Goal: Task Accomplishment & Management: Use online tool/utility

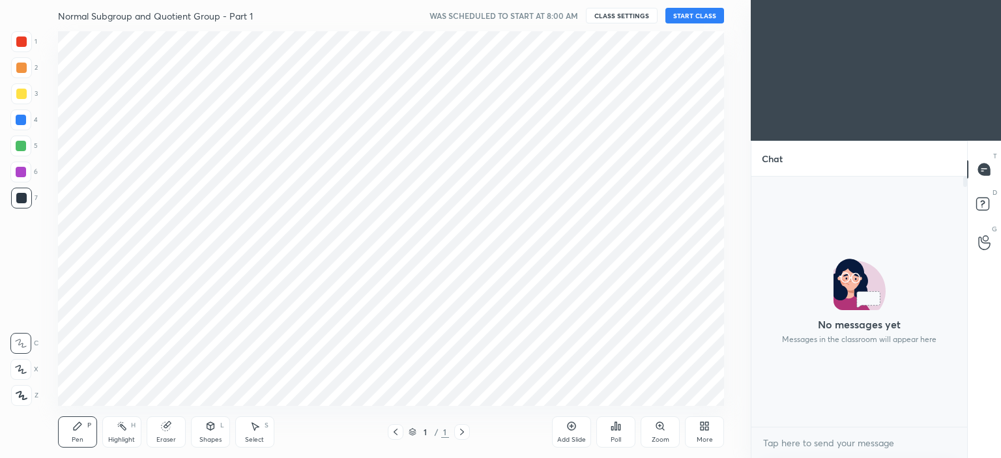
scroll to position [375, 699]
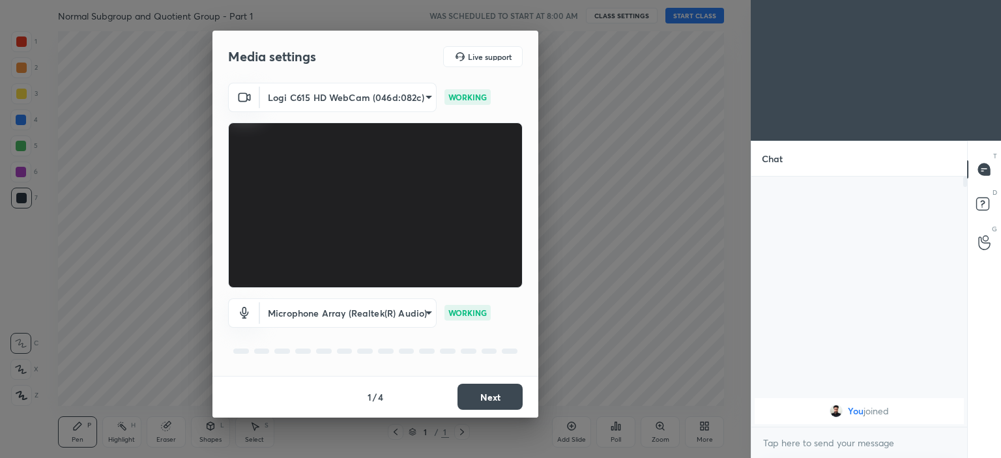
click at [490, 396] on button "Next" at bounding box center [490, 397] width 65 height 26
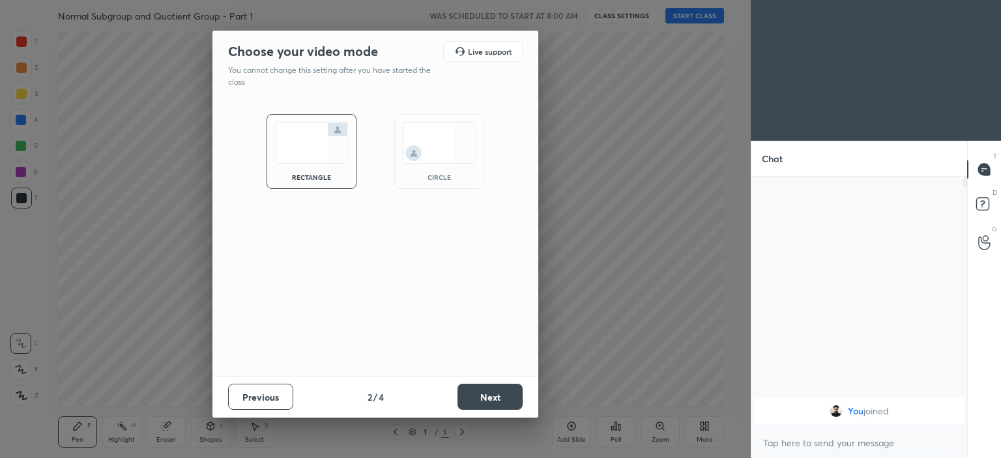
click at [430, 162] on img at bounding box center [439, 143] width 73 height 41
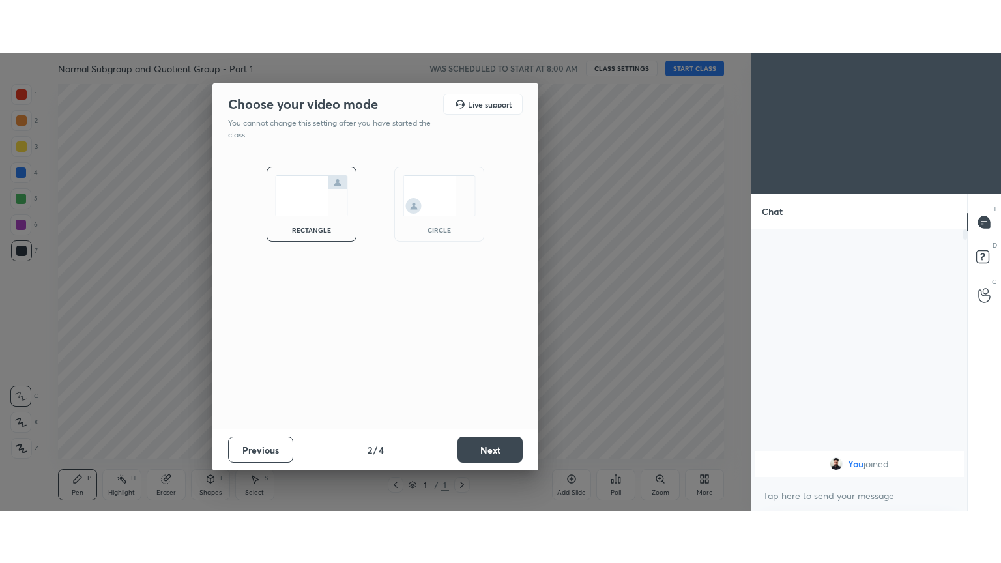
scroll to position [279, 212]
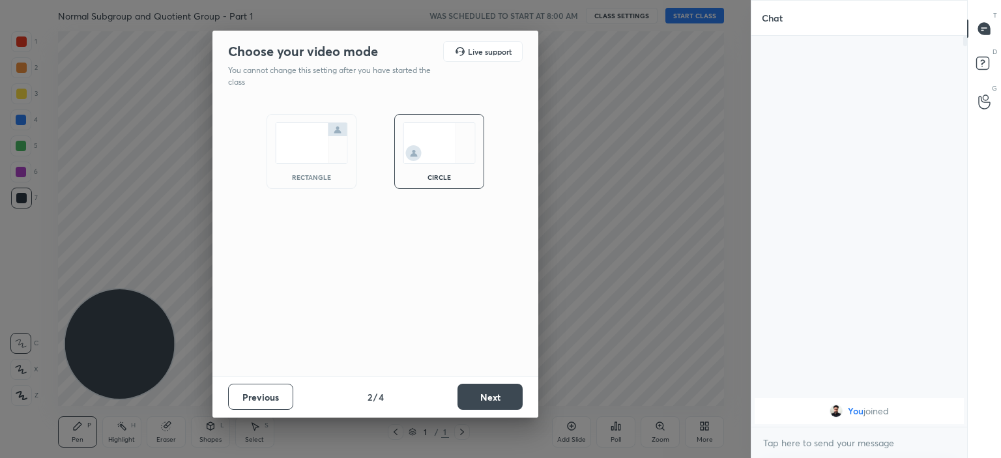
click at [491, 395] on button "Next" at bounding box center [490, 397] width 65 height 26
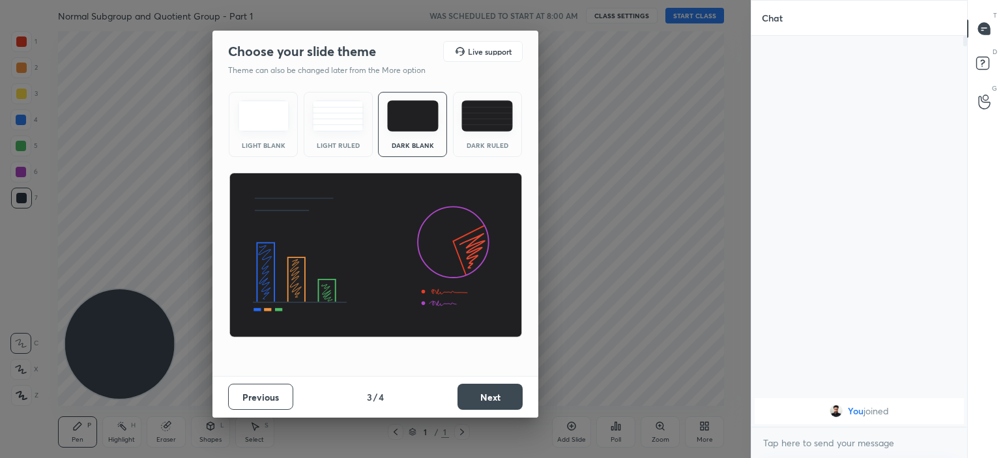
click at [488, 396] on button "Next" at bounding box center [490, 397] width 65 height 26
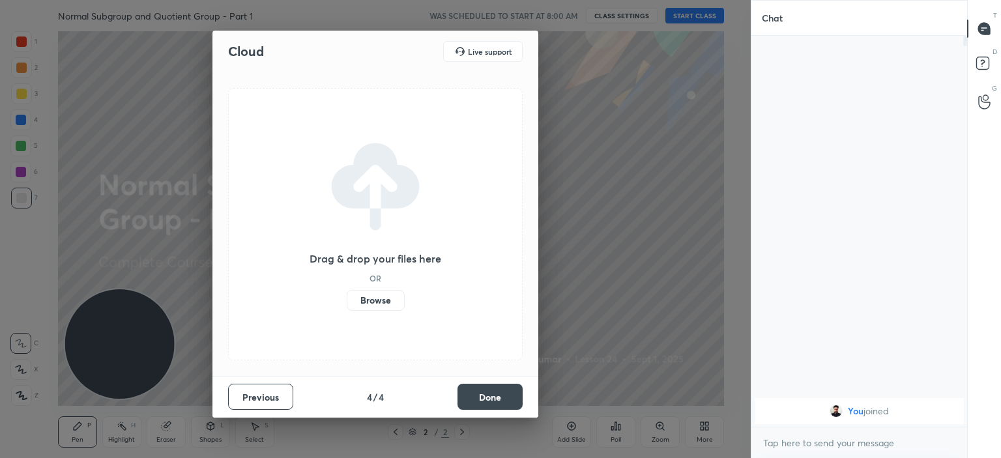
click at [370, 299] on label "Browse" at bounding box center [376, 300] width 58 height 21
click at [347, 299] on input "Browse" at bounding box center [347, 300] width 0 height 21
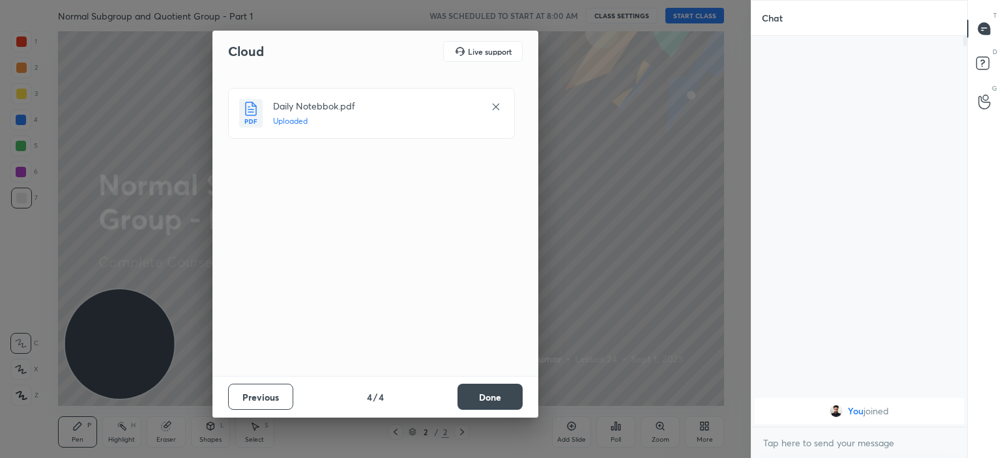
click at [490, 390] on button "Done" at bounding box center [490, 397] width 65 height 26
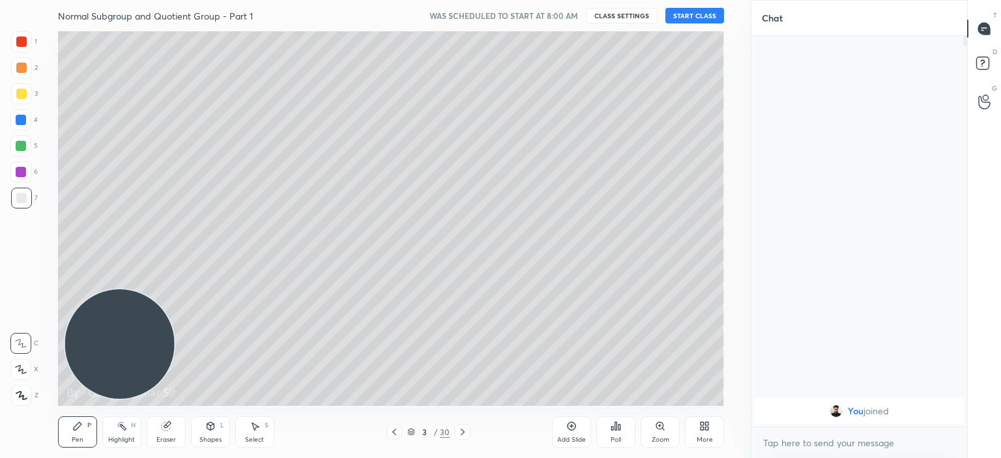
click at [392, 429] on icon at bounding box center [394, 432] width 10 height 10
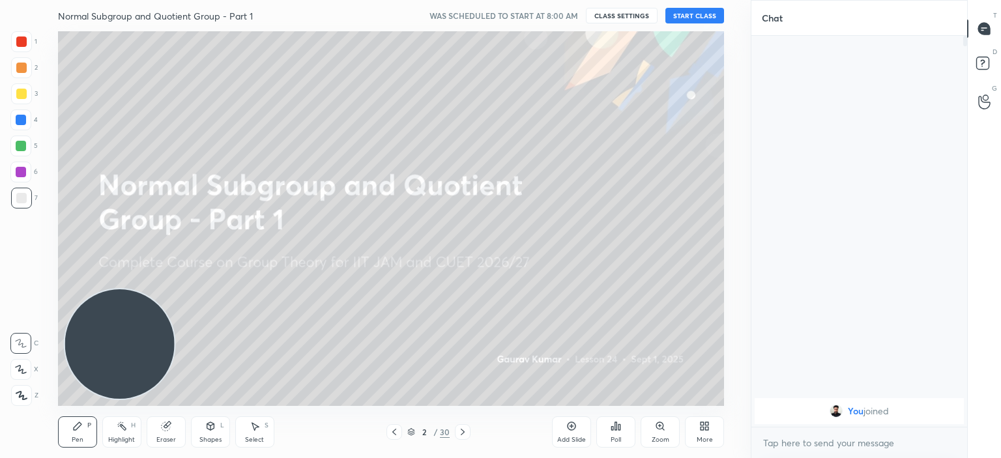
click at [688, 7] on div "Normal Subgroup and Quotient Group - Part 1 WAS SCHEDULED TO START AT 8:00 AM C…" at bounding box center [391, 15] width 667 height 31
click at [688, 14] on button "START CLASS" at bounding box center [695, 16] width 59 height 16
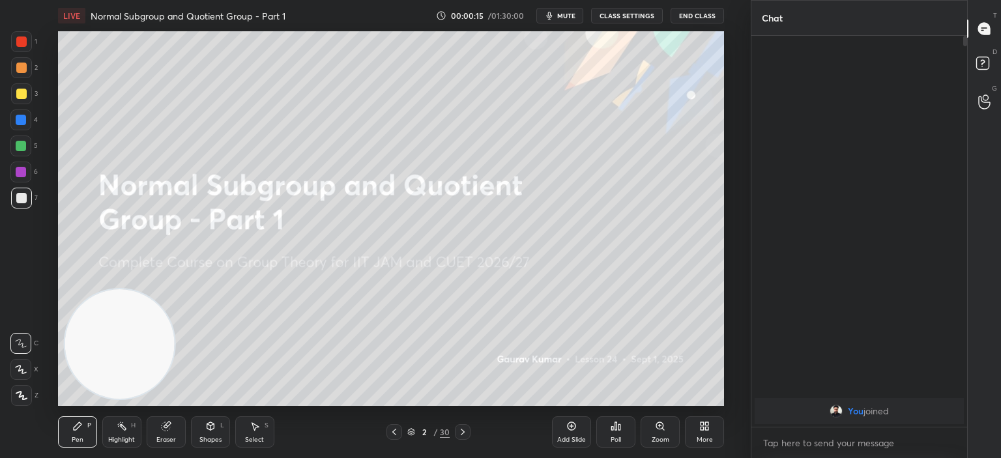
click at [642, 18] on button "CLASS SETTINGS" at bounding box center [627, 16] width 72 height 16
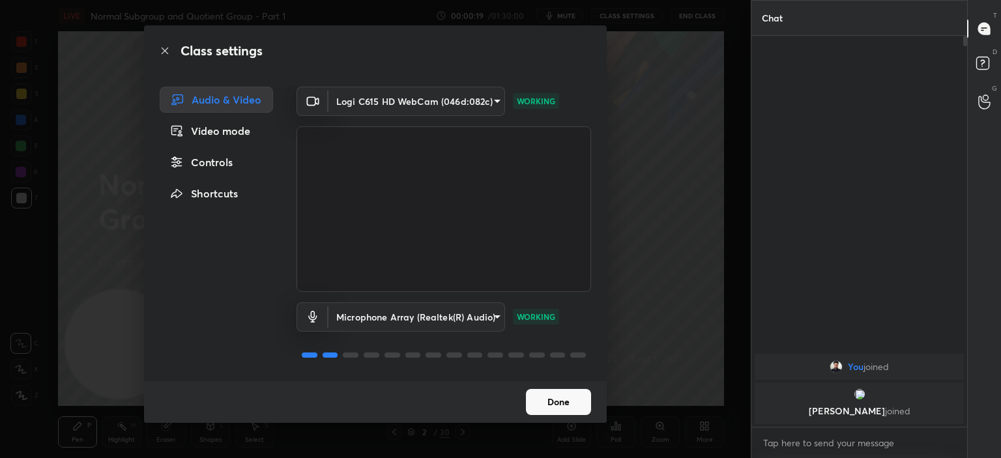
click at [558, 405] on button "Done" at bounding box center [558, 402] width 65 height 26
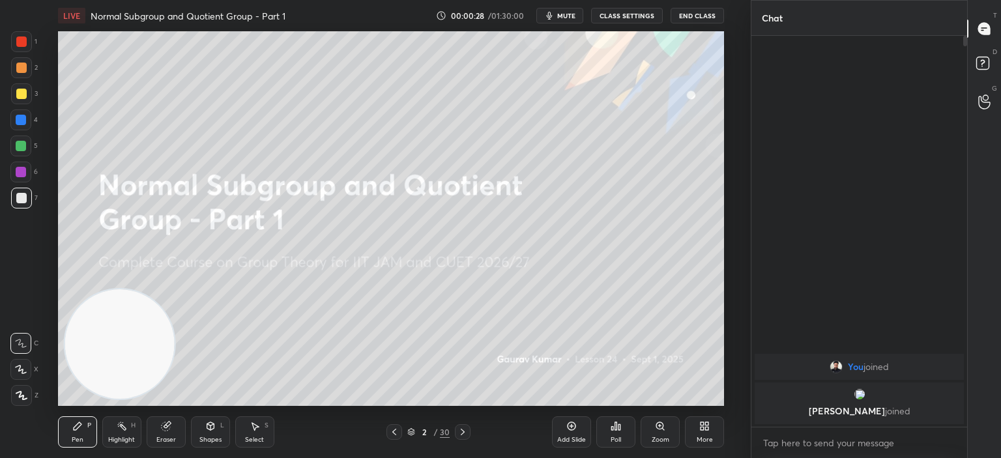
click at [709, 428] on icon at bounding box center [705, 426] width 10 height 10
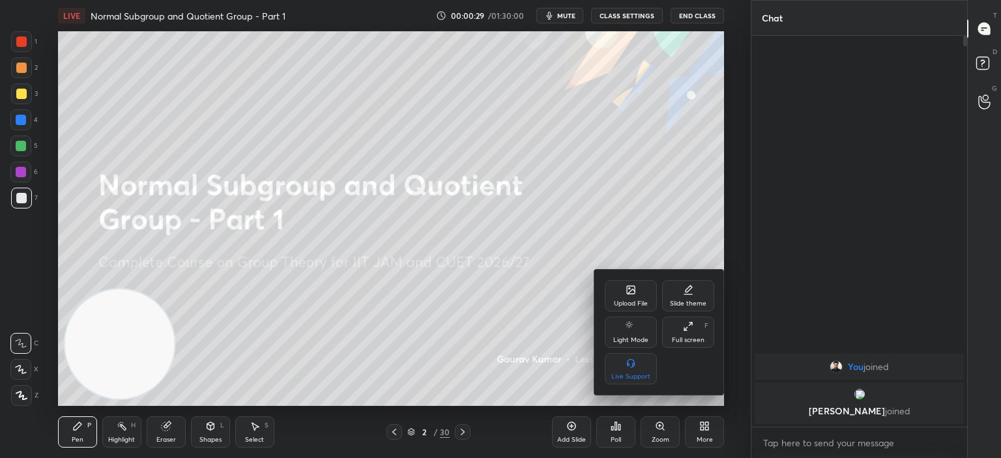
click at [690, 332] on div "Full screen F" at bounding box center [688, 332] width 52 height 31
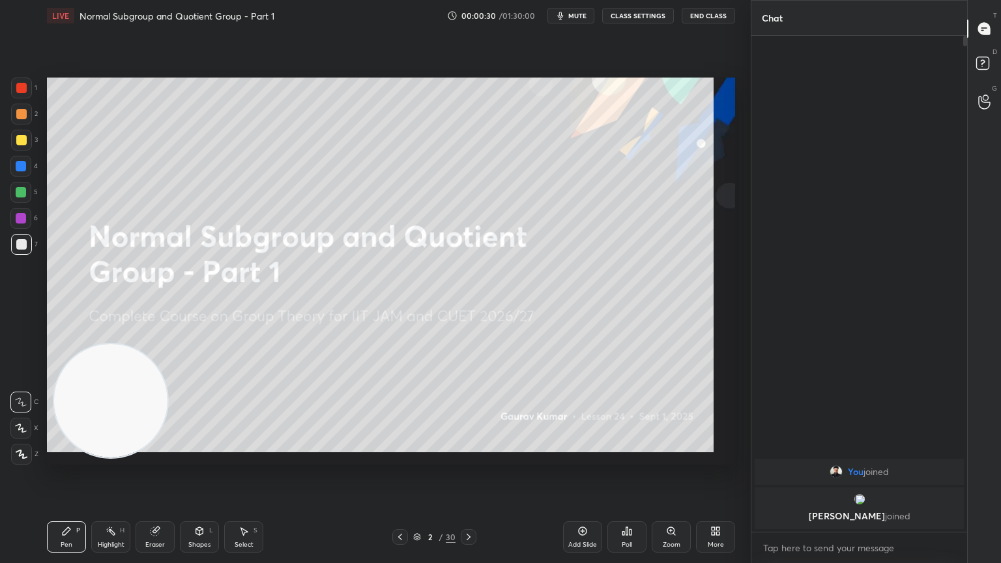
scroll to position [384, 212]
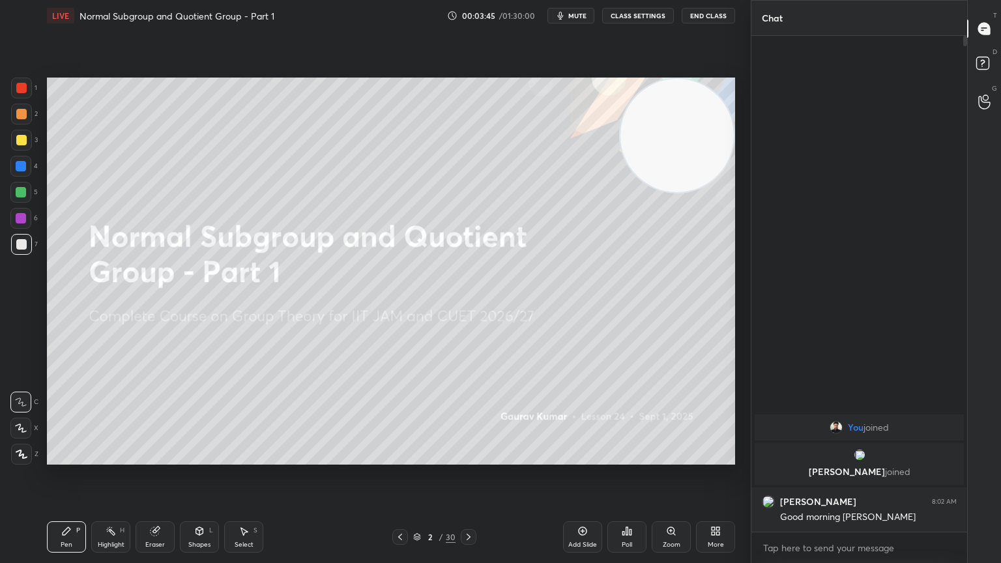
click at [469, 458] on icon at bounding box center [469, 537] width 4 height 7
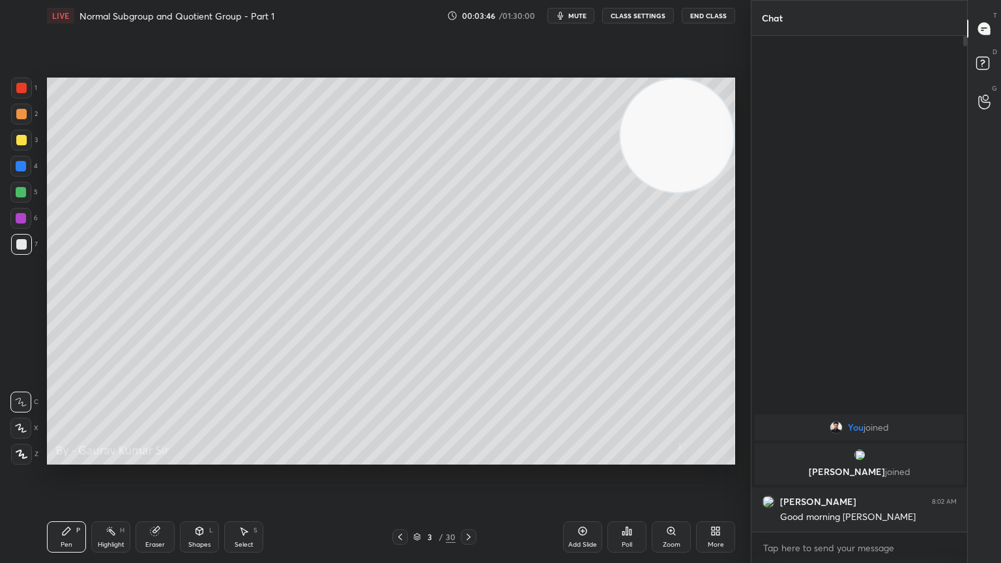
click at [22, 114] on div at bounding box center [21, 114] width 10 height 10
click at [16, 431] on icon at bounding box center [21, 428] width 12 height 9
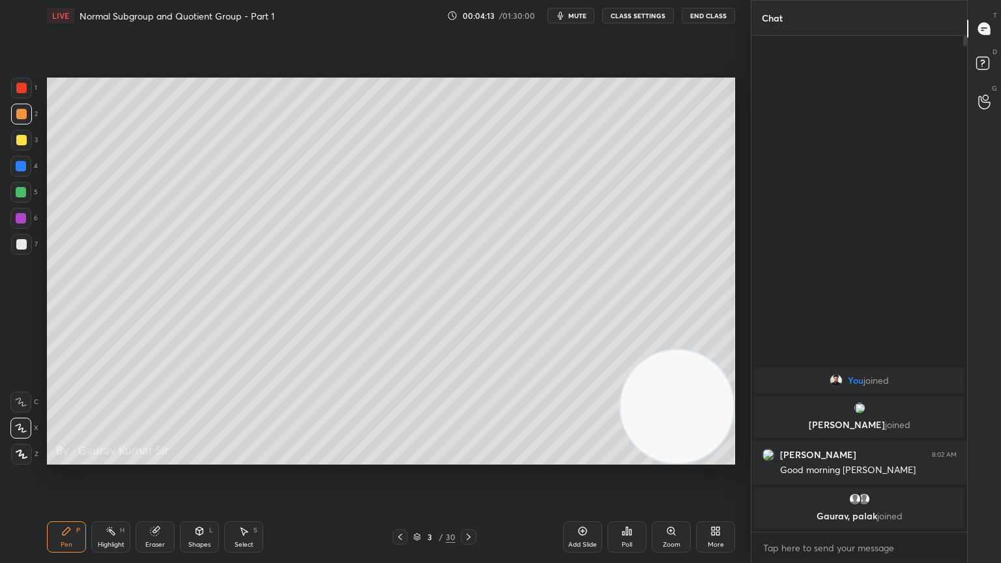
click at [20, 218] on div at bounding box center [21, 218] width 10 height 10
click at [155, 458] on div "Eraser" at bounding box center [155, 545] width 20 height 7
click at [23, 428] on icon at bounding box center [21, 428] width 7 height 7
click at [65, 458] on div "Pen" at bounding box center [67, 545] width 12 height 7
click at [18, 195] on div at bounding box center [21, 192] width 10 height 10
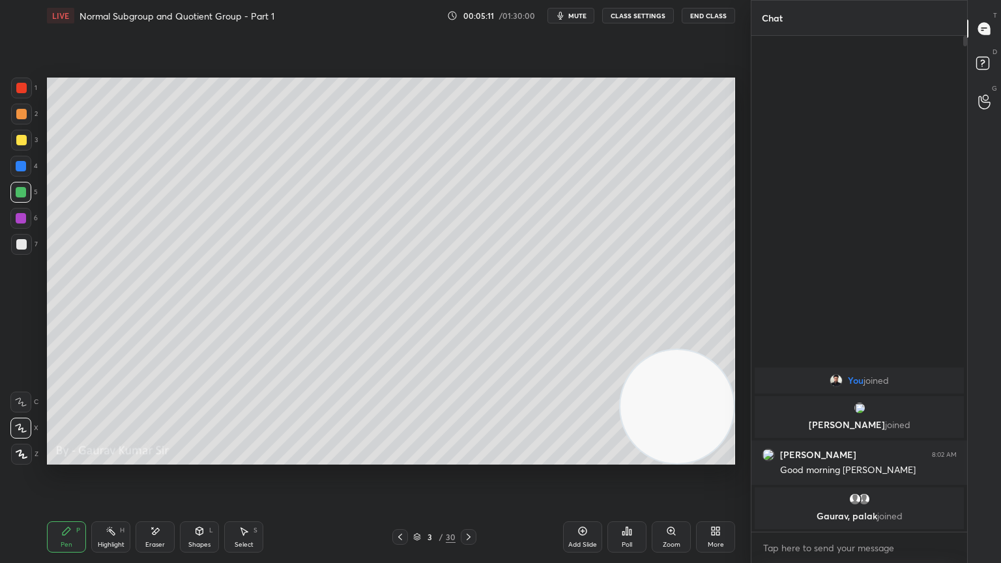
click at [23, 219] on div at bounding box center [21, 218] width 10 height 10
click at [16, 190] on div at bounding box center [21, 192] width 10 height 10
click at [162, 458] on div "Eraser" at bounding box center [155, 537] width 39 height 31
click at [81, 458] on div "Pen P" at bounding box center [66, 537] width 39 height 31
click at [566, 458] on div "Setting up your live class Poll for secs No correct answer Start poll" at bounding box center [391, 271] width 699 height 480
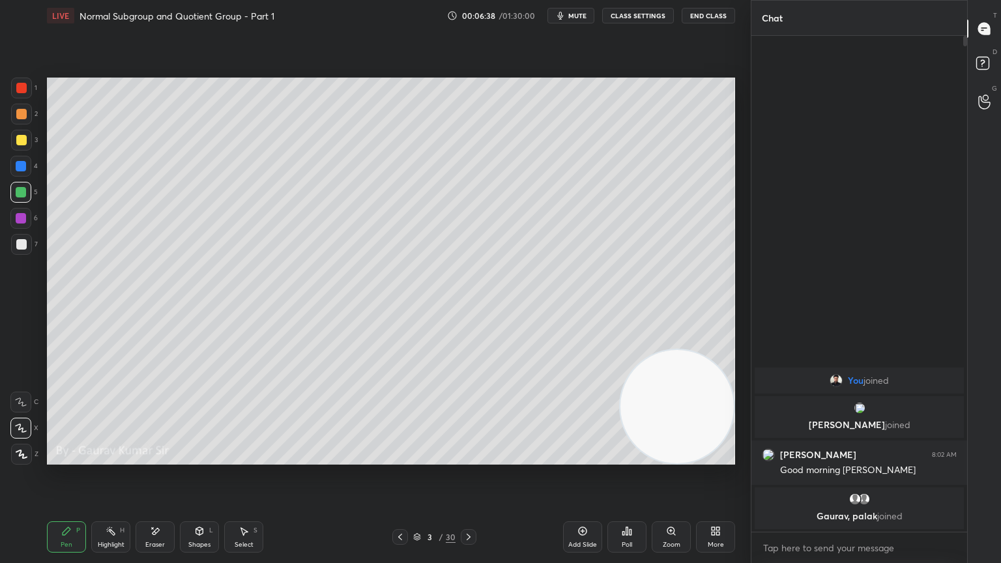
click at [469, 458] on icon at bounding box center [469, 537] width 10 height 10
click at [16, 141] on div at bounding box center [21, 140] width 10 height 10
click at [21, 193] on div at bounding box center [21, 192] width 10 height 10
click at [399, 458] on icon at bounding box center [400, 537] width 10 height 10
click at [468, 458] on icon at bounding box center [469, 537] width 10 height 10
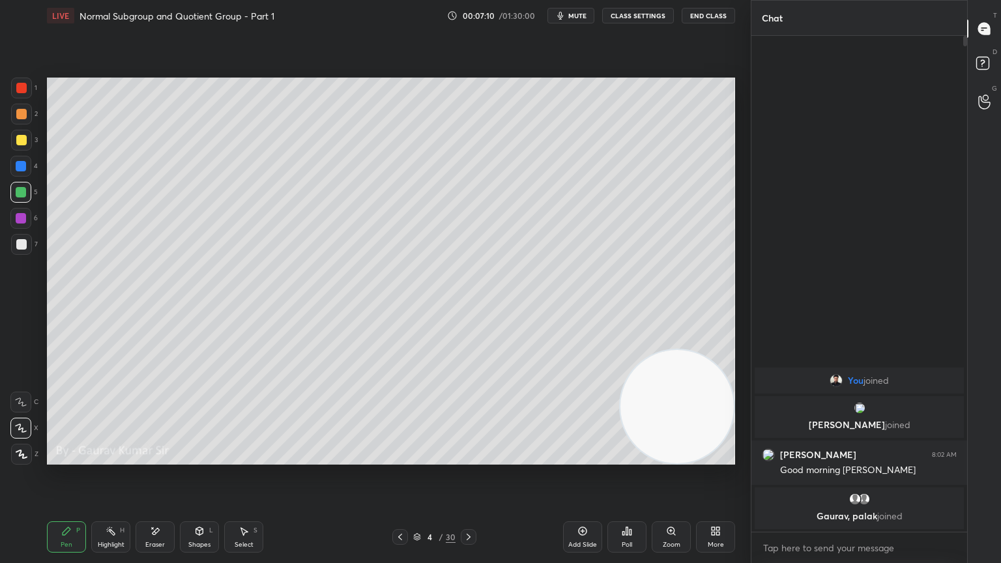
click at [26, 115] on div at bounding box center [21, 114] width 10 height 10
click at [23, 222] on div at bounding box center [21, 218] width 10 height 10
click at [18, 245] on div at bounding box center [21, 244] width 10 height 10
click at [158, 458] on div "Eraser" at bounding box center [155, 545] width 20 height 7
click at [72, 458] on div "Pen P" at bounding box center [66, 537] width 39 height 31
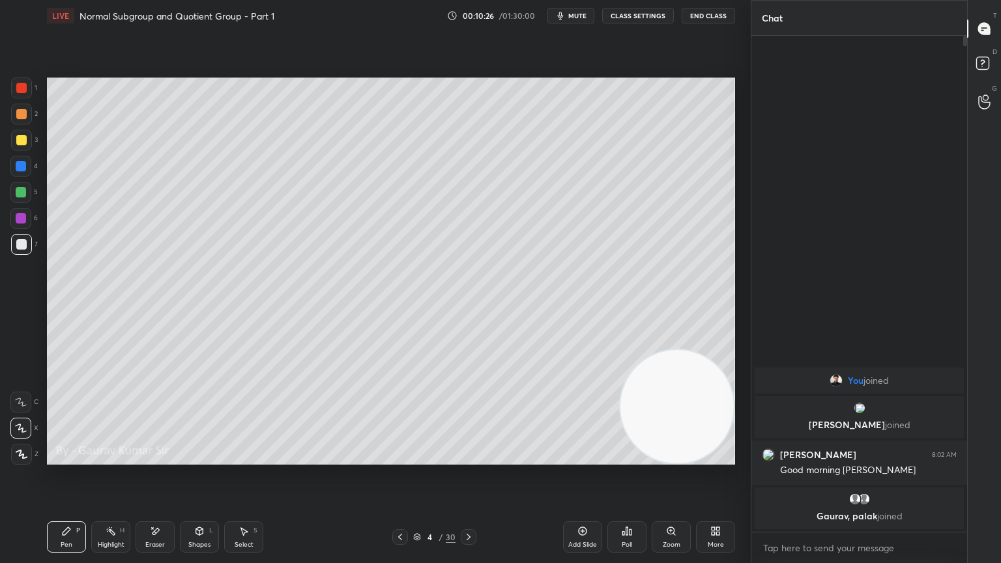
click at [467, 458] on icon at bounding box center [469, 537] width 10 height 10
click at [23, 139] on div at bounding box center [21, 140] width 10 height 10
click at [160, 458] on div "Eraser" at bounding box center [155, 537] width 39 height 31
click at [74, 458] on div "Pen P" at bounding box center [66, 537] width 39 height 31
click at [22, 193] on div at bounding box center [21, 192] width 10 height 10
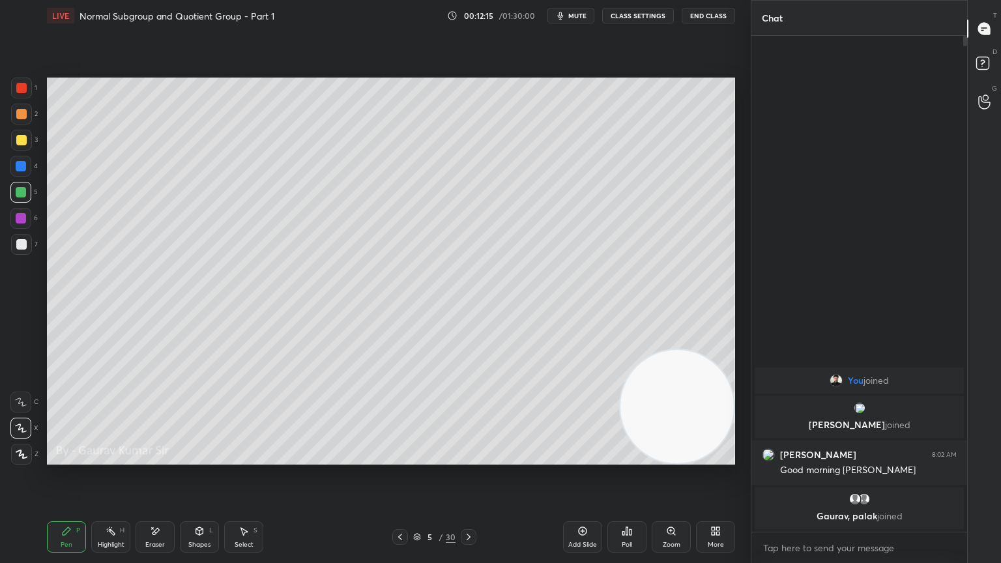
click at [151, 458] on div "Eraser" at bounding box center [155, 545] width 20 height 7
click at [72, 458] on div "Pen P" at bounding box center [66, 537] width 39 height 31
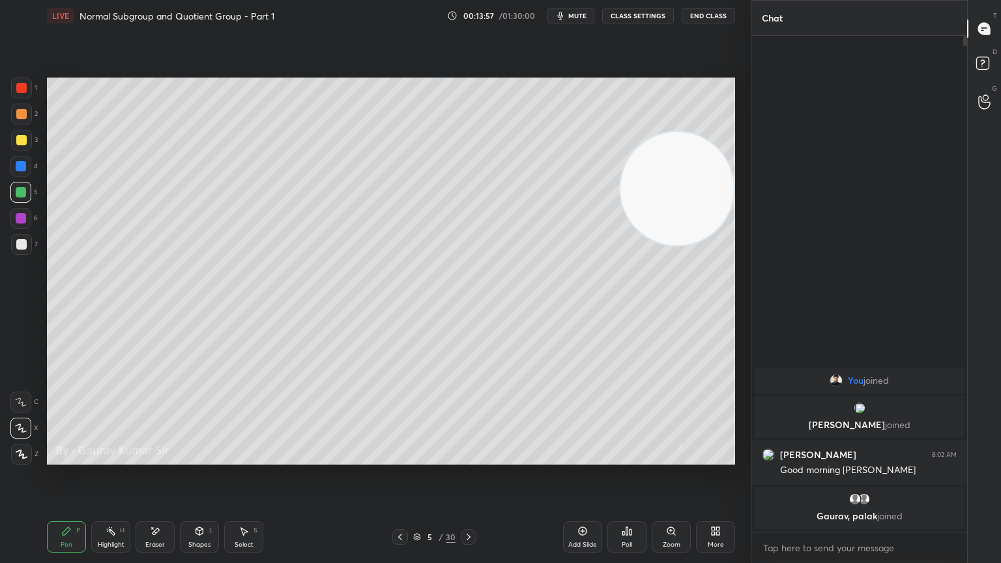
click at [469, 458] on icon at bounding box center [469, 537] width 10 height 10
click at [20, 218] on div at bounding box center [21, 218] width 10 height 10
click at [159, 458] on div "Eraser" at bounding box center [155, 545] width 20 height 7
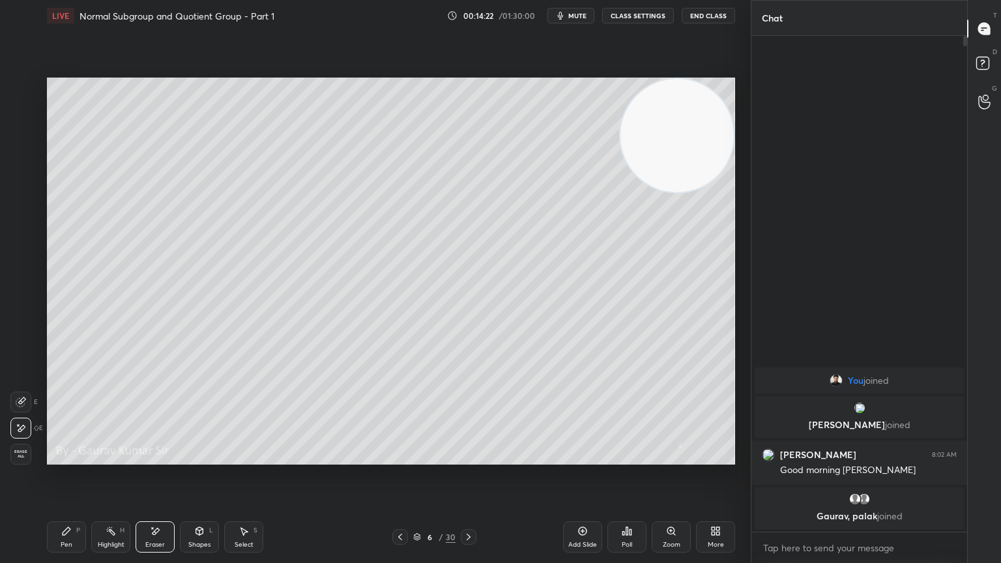
click at [400, 458] on icon at bounding box center [400, 537] width 10 height 10
click at [397, 458] on icon at bounding box center [400, 537] width 10 height 10
click at [471, 458] on icon at bounding box center [469, 537] width 10 height 10
click at [468, 458] on icon at bounding box center [469, 537] width 10 height 10
click at [68, 458] on div "Pen" at bounding box center [67, 545] width 12 height 7
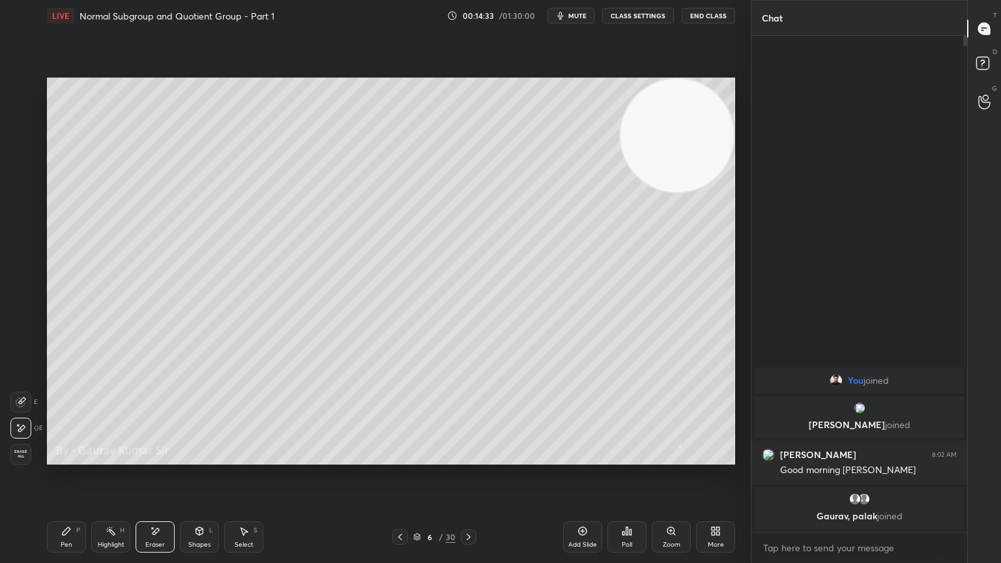
click at [66, 458] on div "Pen" at bounding box center [67, 545] width 12 height 7
click at [69, 458] on div "Pen P" at bounding box center [66, 537] width 39 height 31
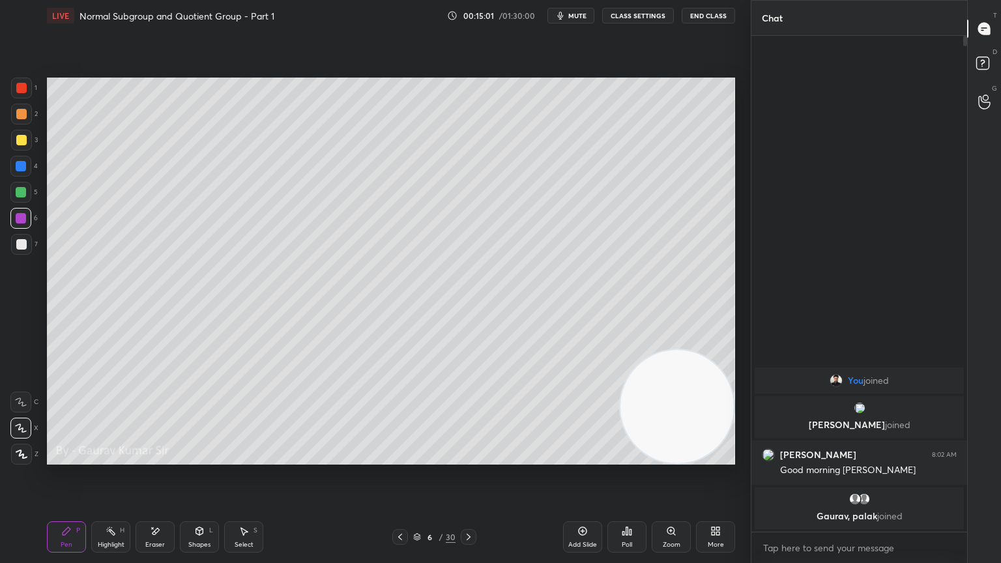
click at [18, 114] on div at bounding box center [21, 114] width 10 height 10
click at [24, 243] on div at bounding box center [21, 244] width 10 height 10
click at [21, 218] on div at bounding box center [21, 218] width 10 height 10
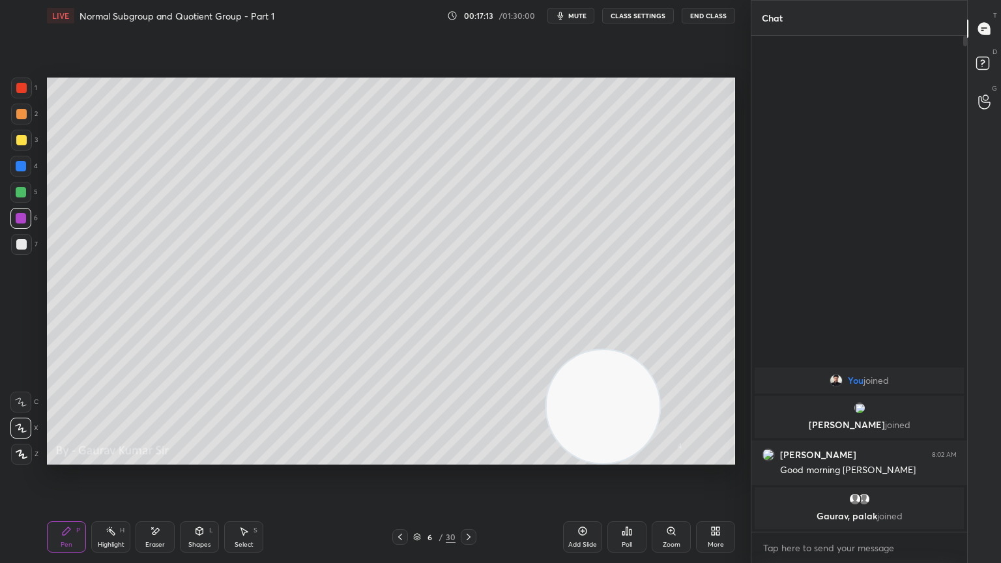
click at [467, 458] on icon at bounding box center [469, 537] width 10 height 10
click at [19, 140] on div at bounding box center [21, 140] width 10 height 10
click at [161, 458] on div "Eraser" at bounding box center [155, 545] width 20 height 7
click at [61, 458] on div "Pen P" at bounding box center [66, 537] width 39 height 31
click at [159, 458] on icon at bounding box center [155, 531] width 10 height 11
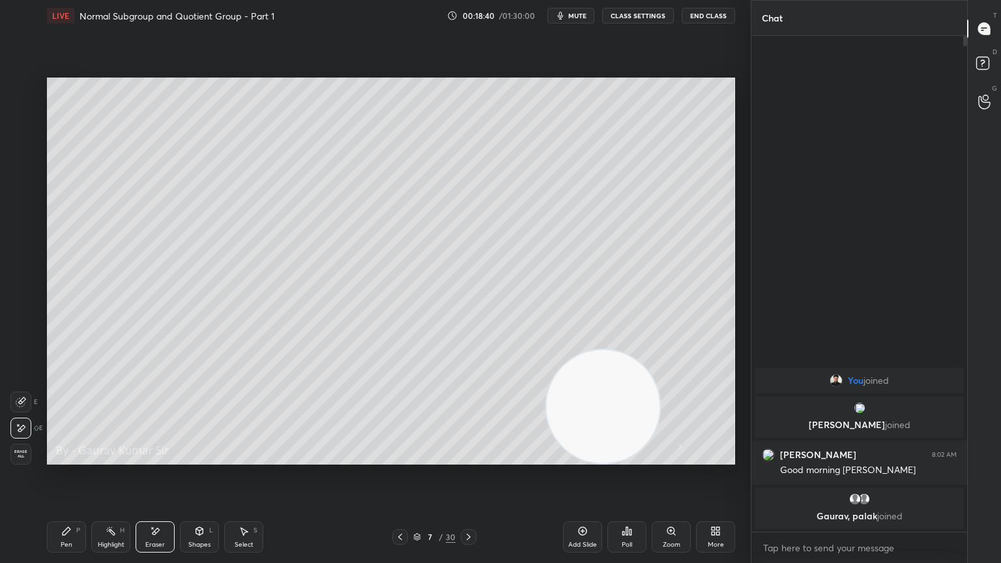
click at [78, 458] on div "P" at bounding box center [78, 530] width 4 height 7
click at [154, 458] on div "Eraser" at bounding box center [155, 545] width 20 height 7
click at [65, 458] on div "Pen P" at bounding box center [66, 537] width 39 height 31
click at [21, 191] on div at bounding box center [21, 192] width 10 height 10
click at [21, 218] on div at bounding box center [21, 218] width 10 height 10
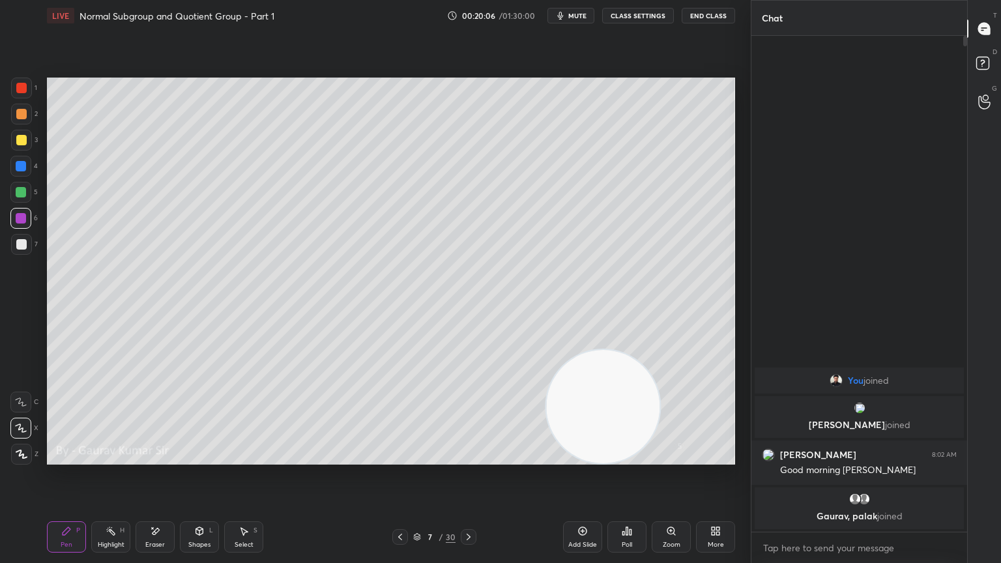
click at [153, 458] on div "Eraser" at bounding box center [155, 545] width 20 height 7
click at [65, 458] on div "Pen P" at bounding box center [66, 537] width 39 height 31
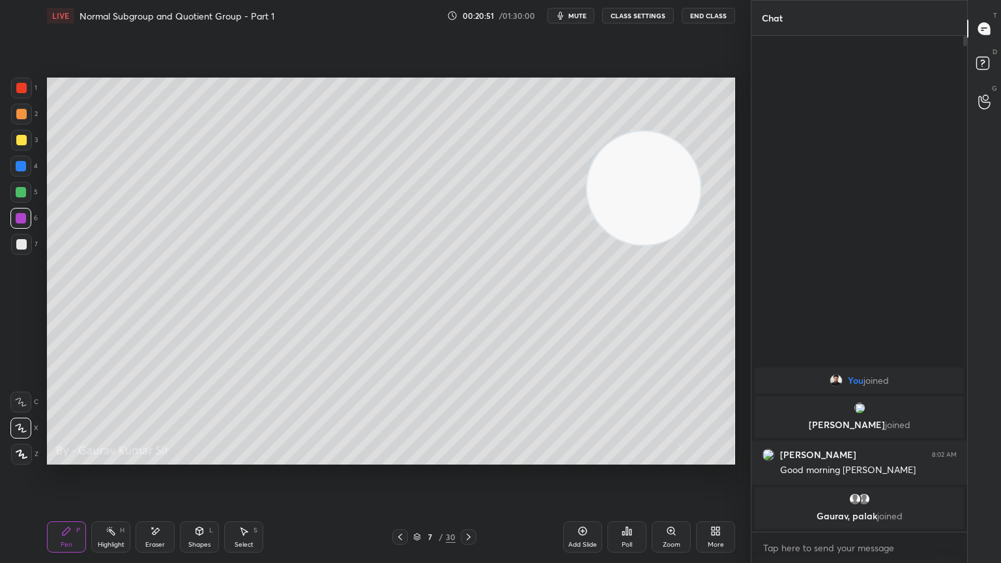
click at [20, 247] on div at bounding box center [21, 244] width 10 height 10
click at [467, 458] on icon at bounding box center [469, 537] width 10 height 10
click at [164, 458] on div "Eraser" at bounding box center [155, 545] width 20 height 7
click at [74, 458] on div "Pen P" at bounding box center [66, 537] width 39 height 31
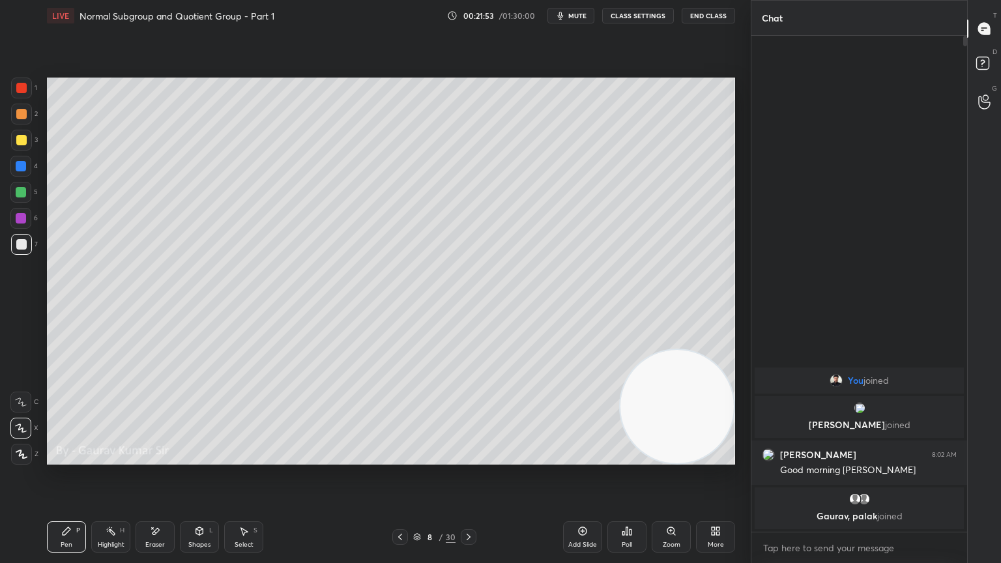
click at [157, 458] on div "Eraser" at bounding box center [155, 545] width 20 height 7
click at [63, 458] on div "Pen" at bounding box center [67, 545] width 12 height 7
click at [23, 194] on div at bounding box center [21, 192] width 10 height 10
click at [21, 222] on div at bounding box center [21, 218] width 10 height 10
click at [22, 192] on div at bounding box center [21, 192] width 10 height 10
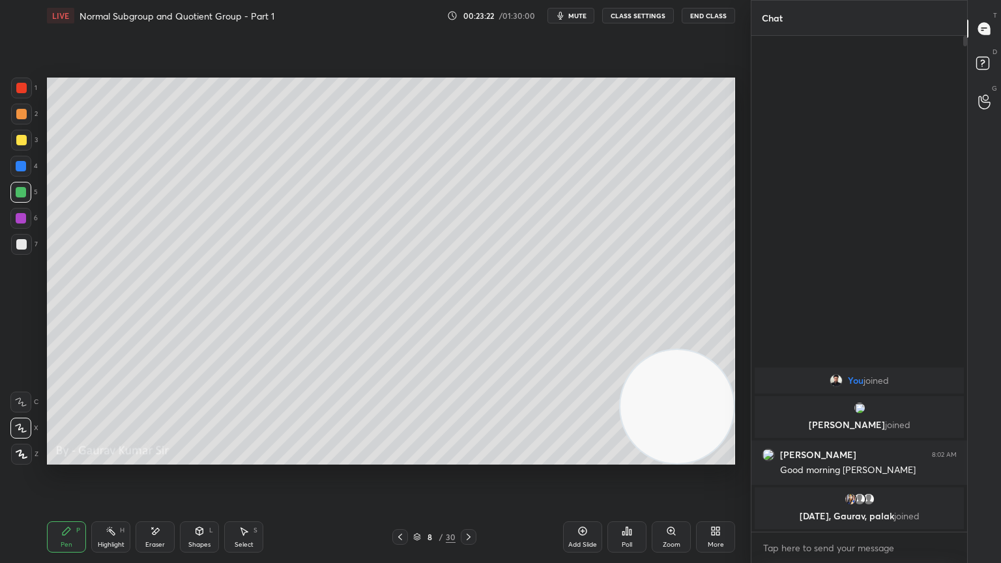
click at [159, 458] on div "Eraser" at bounding box center [155, 545] width 20 height 7
click at [70, 458] on div "Pen P" at bounding box center [66, 537] width 39 height 31
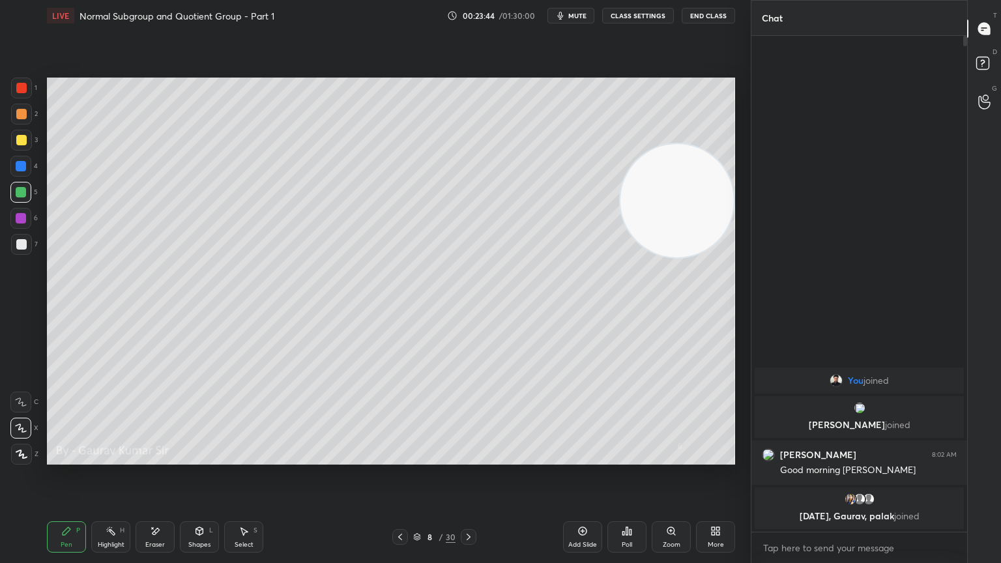
click at [472, 458] on icon at bounding box center [469, 537] width 10 height 10
click at [21, 170] on div at bounding box center [21, 166] width 10 height 10
click at [21, 217] on div at bounding box center [21, 218] width 10 height 10
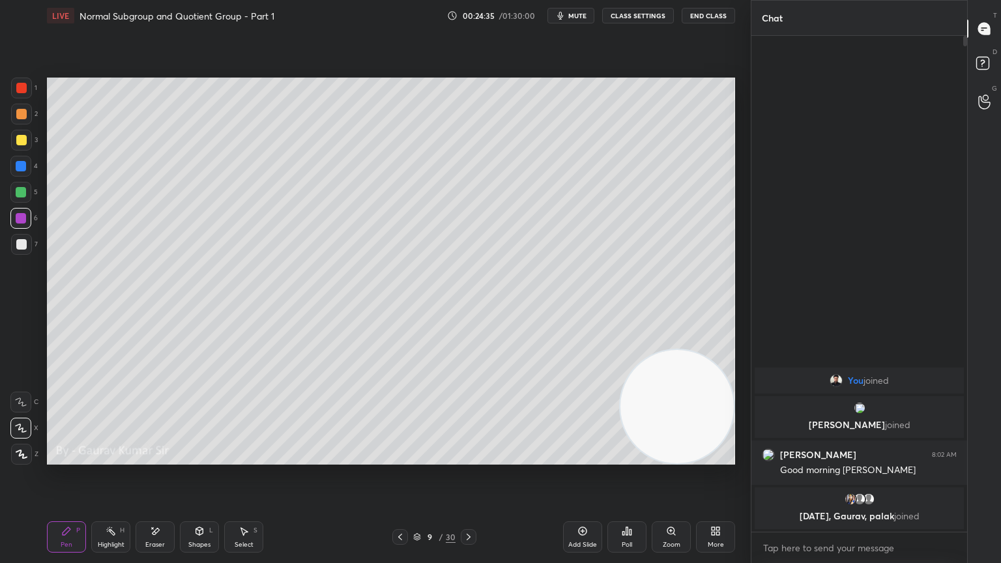
click at [23, 242] on div at bounding box center [21, 244] width 10 height 10
click at [256, 458] on div "Setting up your live class Poll for secs No correct answer Start poll" at bounding box center [391, 271] width 699 height 480
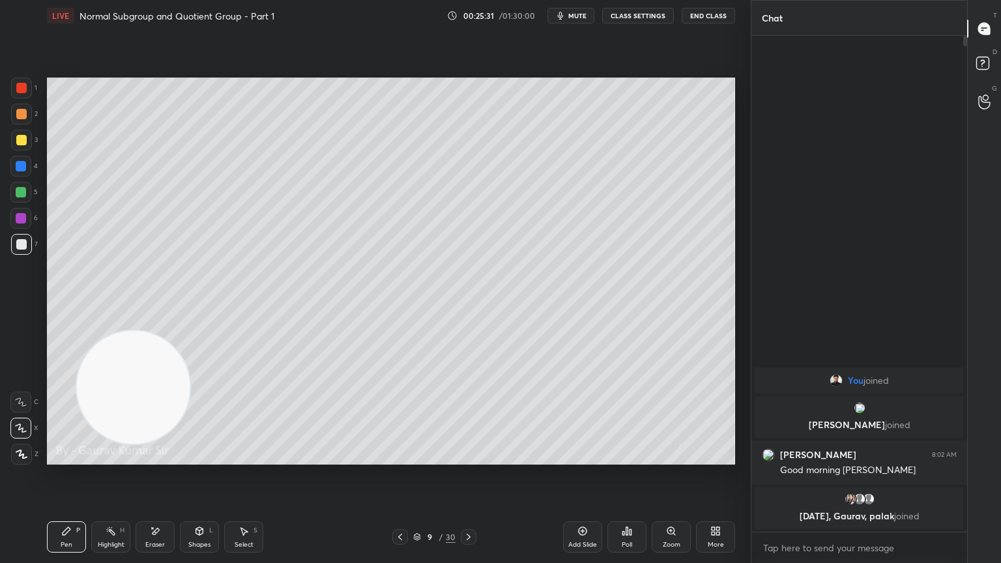
click at [158, 458] on div "Eraser" at bounding box center [155, 545] width 20 height 7
click at [71, 458] on div "Pen P" at bounding box center [66, 537] width 39 height 31
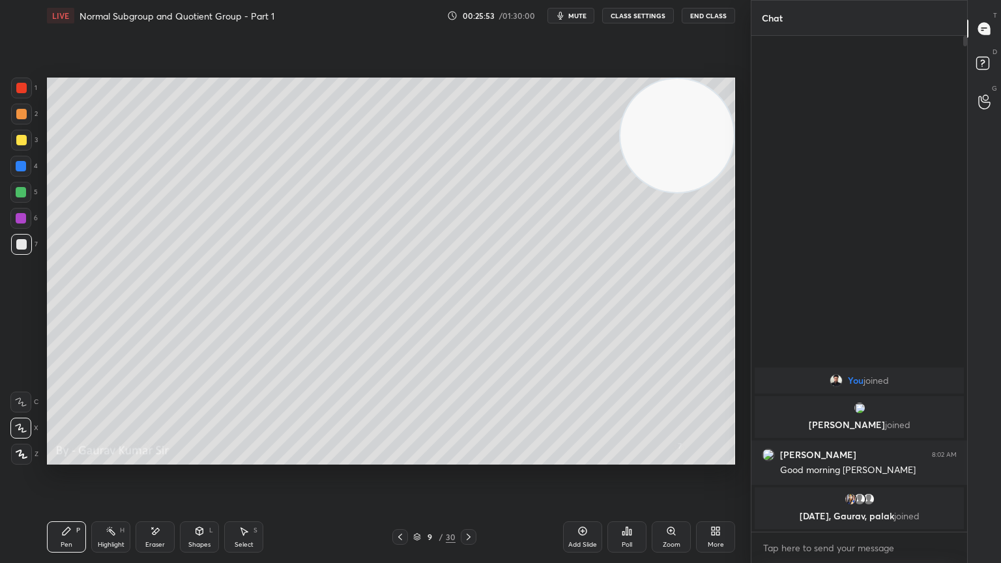
click at [23, 222] on div at bounding box center [21, 218] width 10 height 10
click at [156, 458] on div "Eraser" at bounding box center [155, 537] width 39 height 31
click at [81, 458] on div "Pen P" at bounding box center [66, 537] width 39 height 31
click at [467, 458] on icon at bounding box center [469, 537] width 10 height 10
click at [399, 458] on icon at bounding box center [400, 537] width 4 height 7
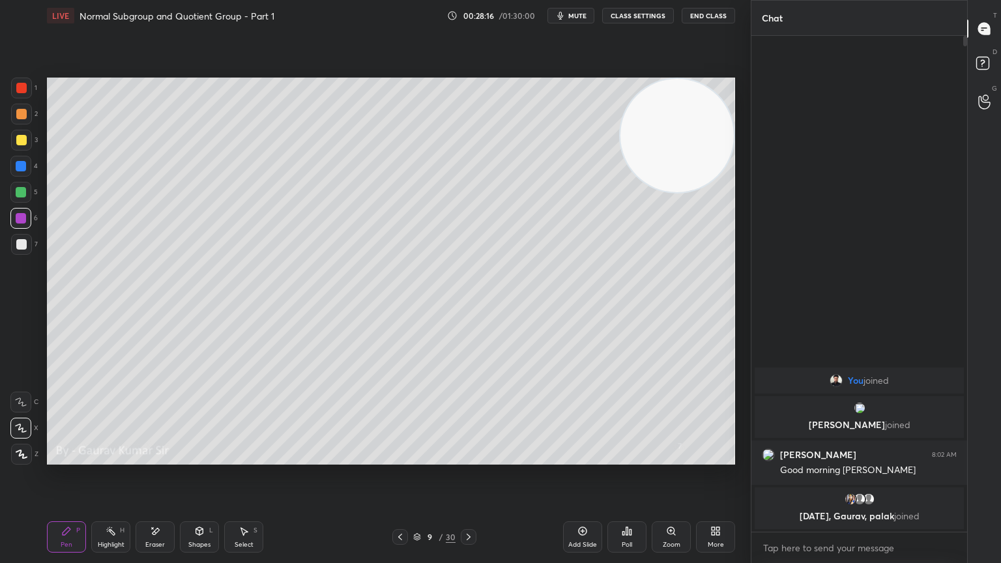
click at [467, 458] on icon at bounding box center [469, 537] width 10 height 10
click at [21, 144] on div at bounding box center [21, 140] width 10 height 10
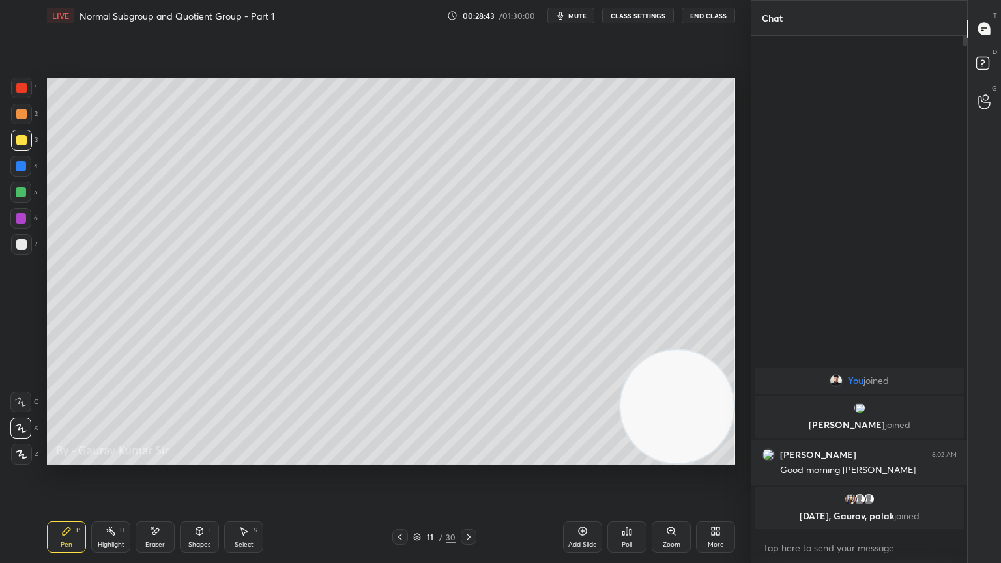
click at [19, 196] on div at bounding box center [21, 192] width 10 height 10
click at [25, 243] on div at bounding box center [21, 244] width 10 height 10
click at [340, 458] on div "Setting up your live class Poll for secs No correct answer Start poll" at bounding box center [391, 271] width 699 height 480
click at [18, 195] on div at bounding box center [21, 192] width 10 height 10
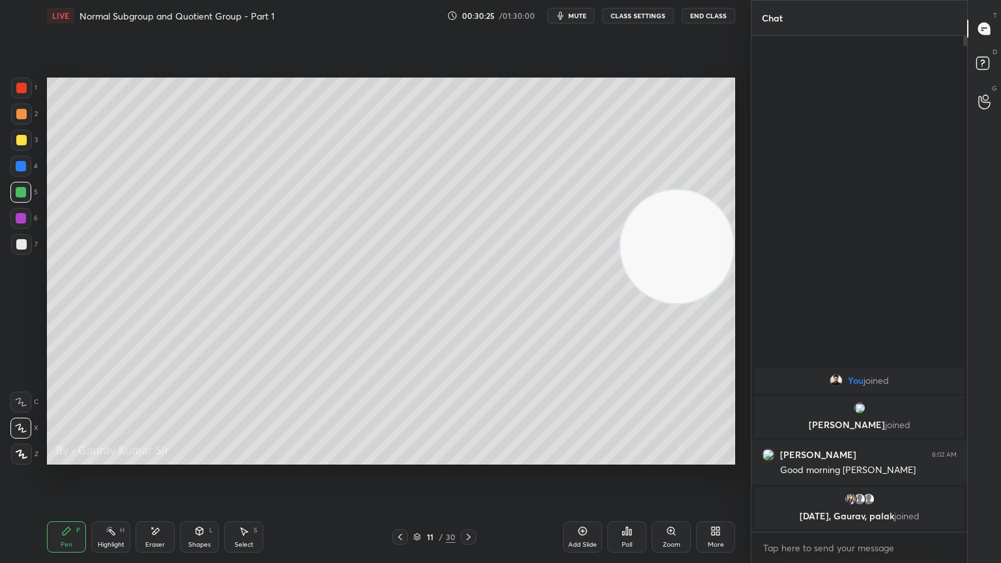
click at [632, 205] on video at bounding box center [677, 246] width 113 height 113
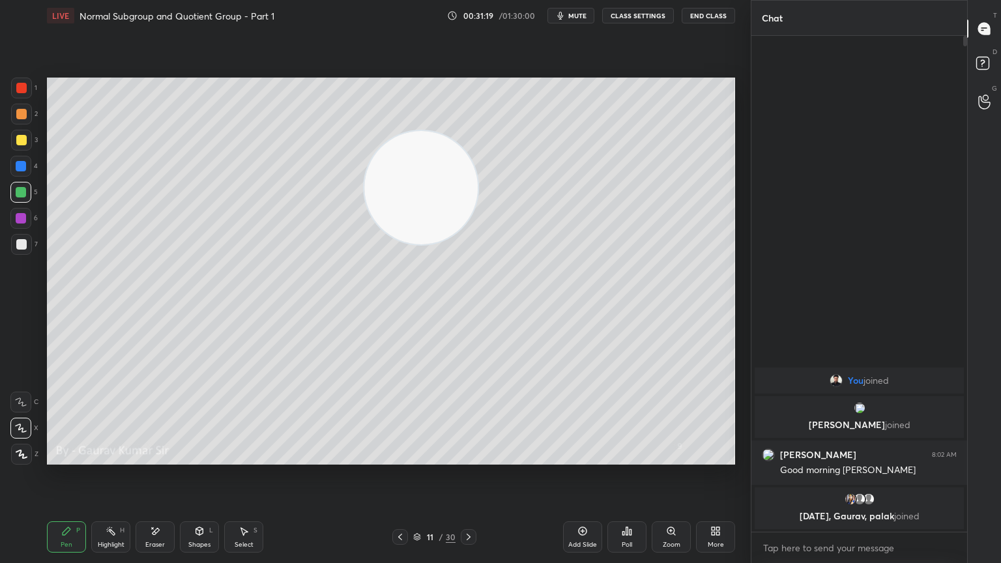
click at [469, 458] on icon at bounding box center [469, 537] width 10 height 10
click at [17, 220] on div at bounding box center [21, 218] width 10 height 10
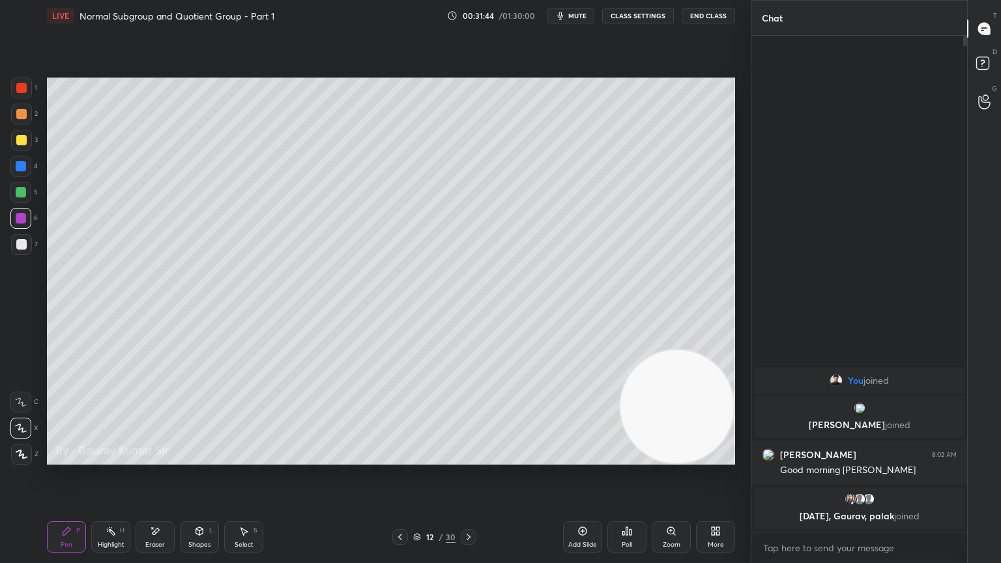
click at [19, 245] on div at bounding box center [21, 244] width 10 height 10
click at [162, 458] on div "Eraser" at bounding box center [155, 545] width 20 height 7
click at [55, 458] on div "Pen P" at bounding box center [66, 537] width 39 height 31
click at [163, 458] on div "Eraser" at bounding box center [155, 537] width 39 height 31
click at [67, 458] on div "Pen" at bounding box center [67, 545] width 12 height 7
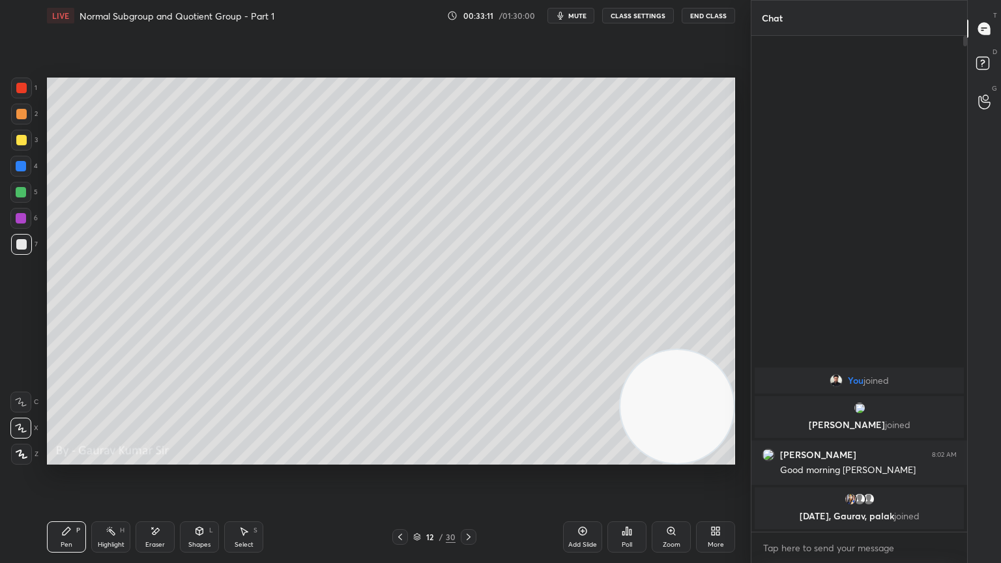
click at [469, 458] on icon at bounding box center [469, 537] width 4 height 7
click at [22, 194] on div at bounding box center [21, 192] width 10 height 10
click at [161, 458] on div "Eraser" at bounding box center [155, 545] width 20 height 7
click at [74, 458] on div "Pen P" at bounding box center [66, 537] width 39 height 31
click at [162, 458] on div "Eraser" at bounding box center [155, 545] width 20 height 7
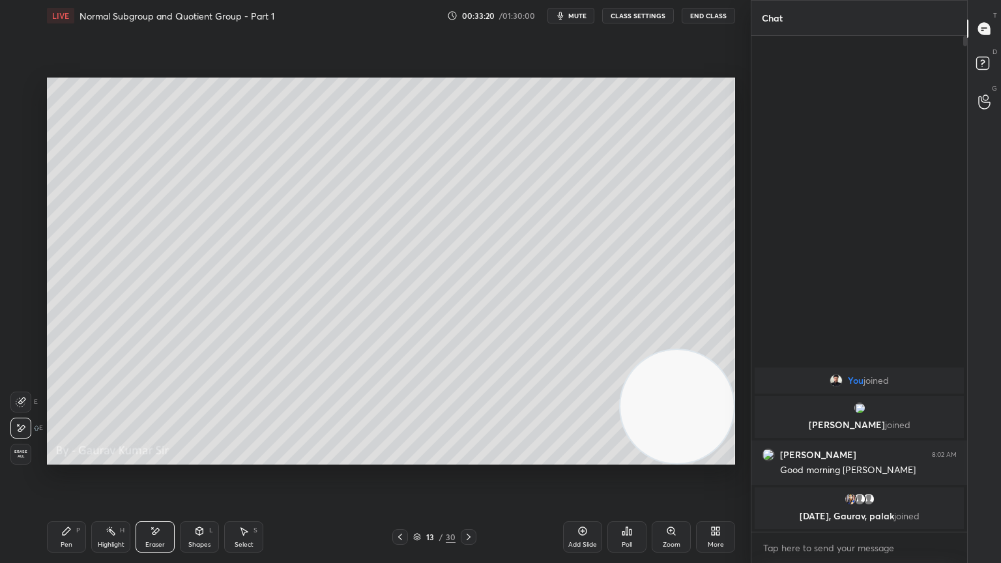
click at [66, 458] on icon at bounding box center [67, 531] width 8 height 8
click at [400, 458] on icon at bounding box center [400, 537] width 10 height 10
click at [402, 458] on icon at bounding box center [400, 537] width 10 height 10
click at [467, 458] on icon at bounding box center [469, 537] width 4 height 7
click at [472, 458] on icon at bounding box center [469, 537] width 10 height 10
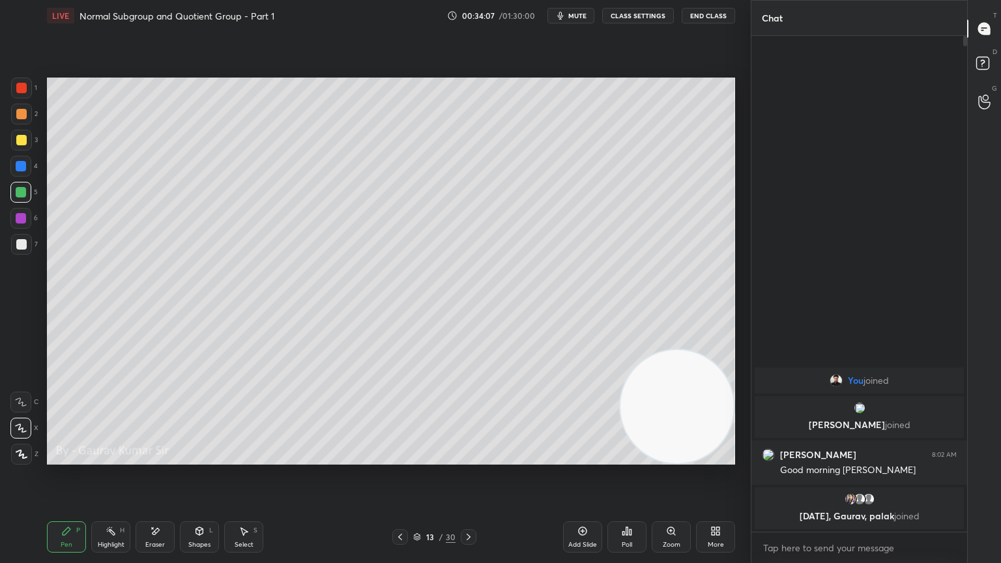
click at [464, 458] on div "Setting up your live class Poll for secs No correct answer Start poll" at bounding box center [391, 271] width 699 height 480
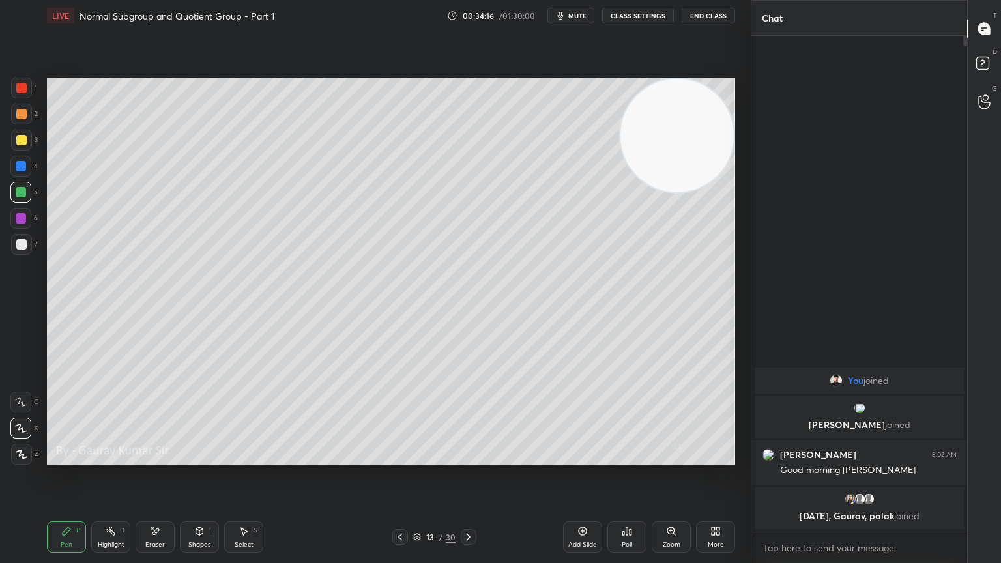
click at [411, 458] on div "Setting up your live class Poll for secs No correct answer Start poll" at bounding box center [391, 271] width 699 height 480
click at [21, 249] on div at bounding box center [21, 244] width 10 height 10
click at [396, 458] on icon at bounding box center [400, 537] width 10 height 10
click at [399, 458] on icon at bounding box center [400, 537] width 10 height 10
click at [467, 458] on icon at bounding box center [469, 537] width 10 height 10
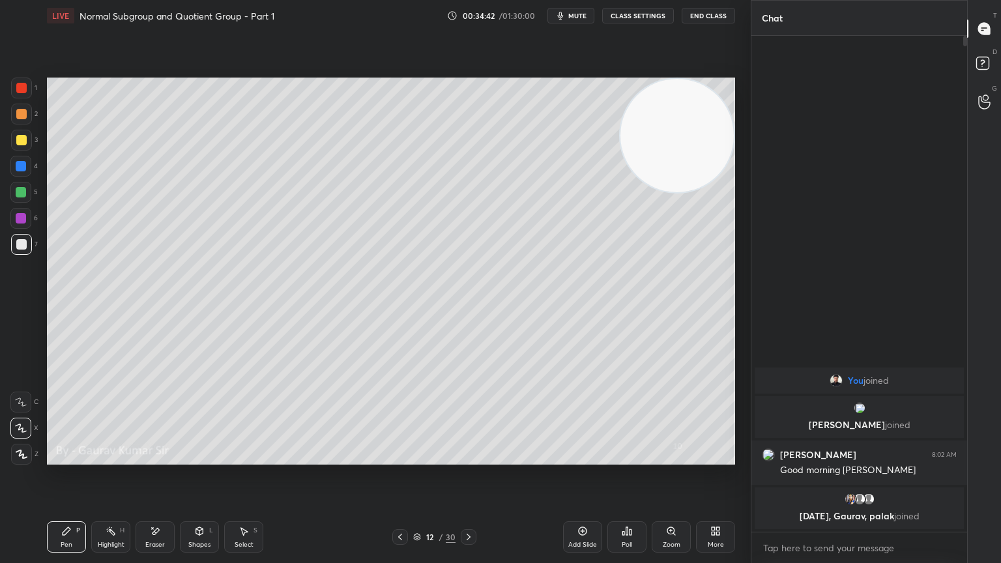
click at [471, 458] on icon at bounding box center [469, 537] width 10 height 10
click at [469, 458] on icon at bounding box center [469, 537] width 10 height 10
click at [399, 458] on icon at bounding box center [400, 537] width 4 height 7
click at [469, 458] on icon at bounding box center [469, 537] width 10 height 10
click at [396, 458] on icon at bounding box center [400, 537] width 10 height 10
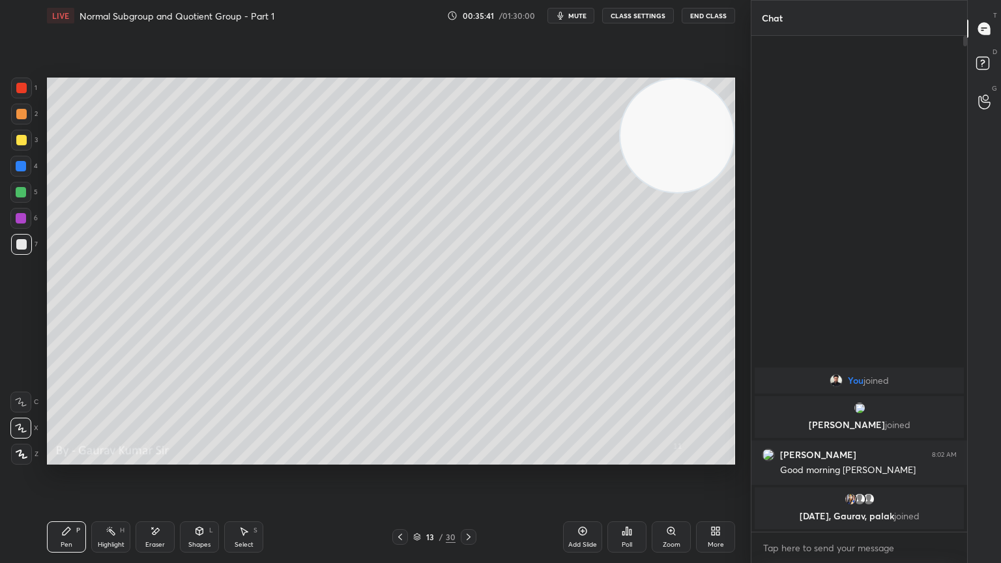
click at [473, 458] on icon at bounding box center [469, 537] width 10 height 10
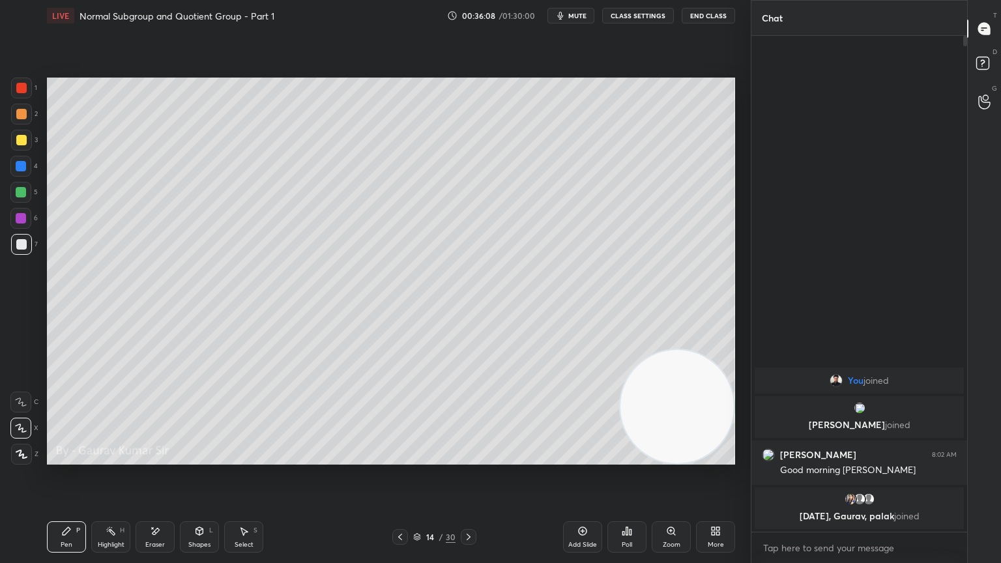
click at [130, 458] on div "Setting up your live class Poll for secs No correct answer Start poll" at bounding box center [391, 271] width 699 height 480
click at [465, 458] on icon at bounding box center [469, 537] width 10 height 10
click at [20, 141] on div at bounding box center [21, 140] width 10 height 10
click at [21, 243] on div at bounding box center [21, 244] width 10 height 10
click at [651, 389] on video at bounding box center [677, 406] width 113 height 113
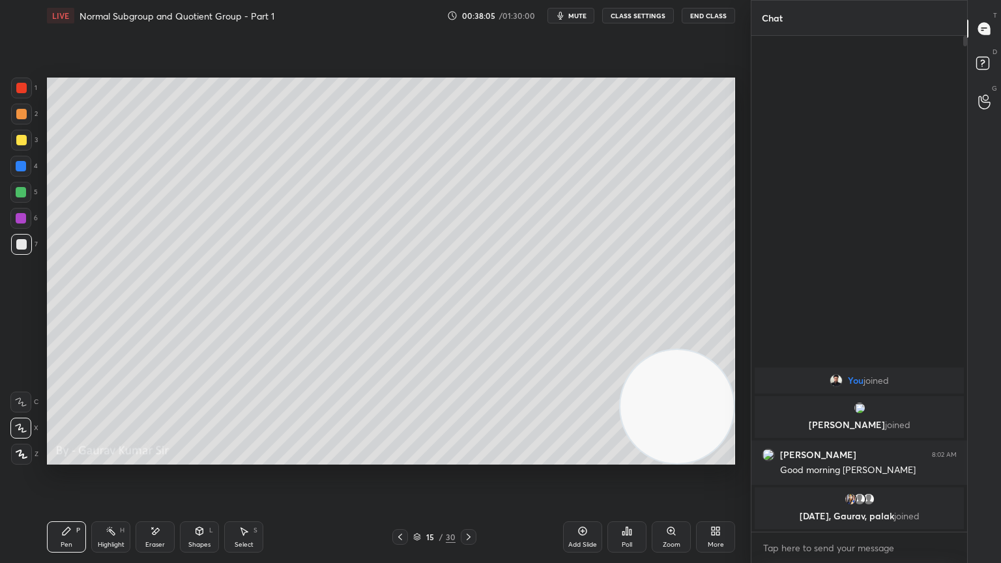
click at [159, 458] on div "Eraser" at bounding box center [155, 537] width 39 height 31
click at [66, 458] on div "Pen P" at bounding box center [66, 537] width 39 height 31
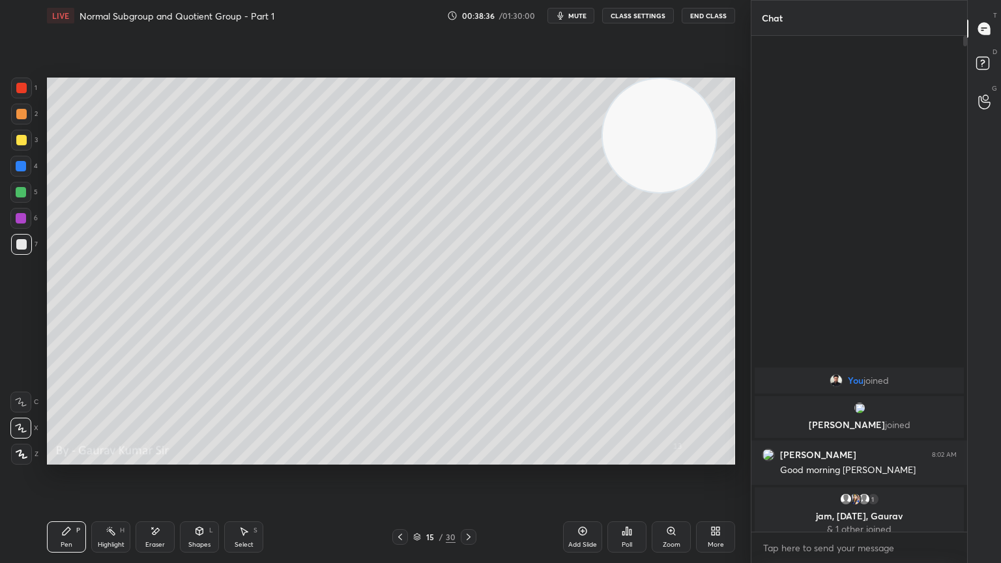
click at [21, 218] on div at bounding box center [21, 218] width 10 height 10
click at [158, 458] on div "Eraser" at bounding box center [155, 545] width 20 height 7
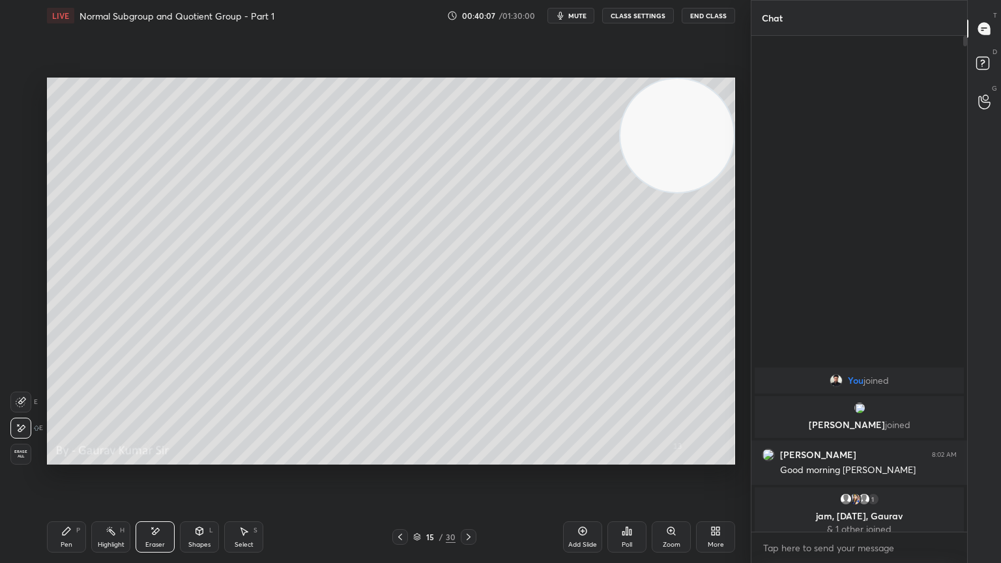
click at [69, 458] on div "Pen P" at bounding box center [66, 537] width 39 height 31
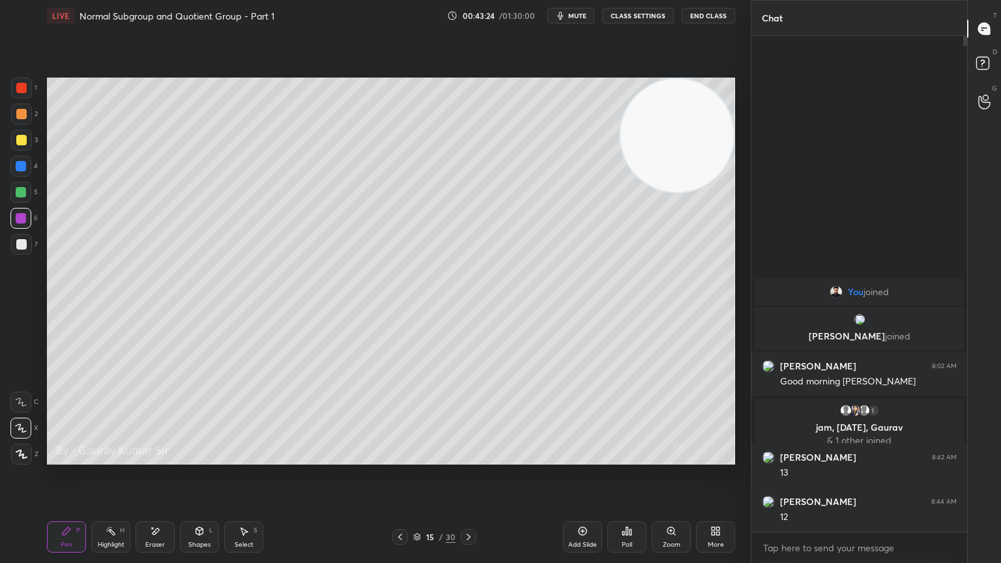
click at [471, 458] on icon at bounding box center [469, 537] width 10 height 10
click at [20, 113] on div at bounding box center [21, 114] width 10 height 10
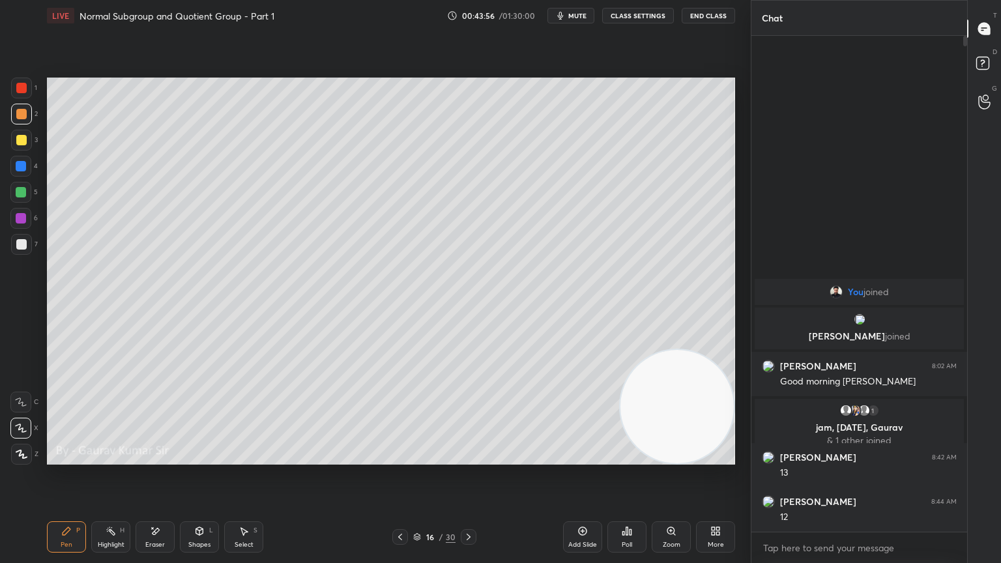
click at [23, 216] on div at bounding box center [21, 218] width 10 height 10
click at [157, 458] on icon at bounding box center [155, 531] width 10 height 11
click at [72, 458] on div "Pen P" at bounding box center [66, 537] width 39 height 31
click at [162, 458] on div "Eraser" at bounding box center [155, 545] width 20 height 7
click at [78, 458] on div "P" at bounding box center [78, 530] width 4 height 7
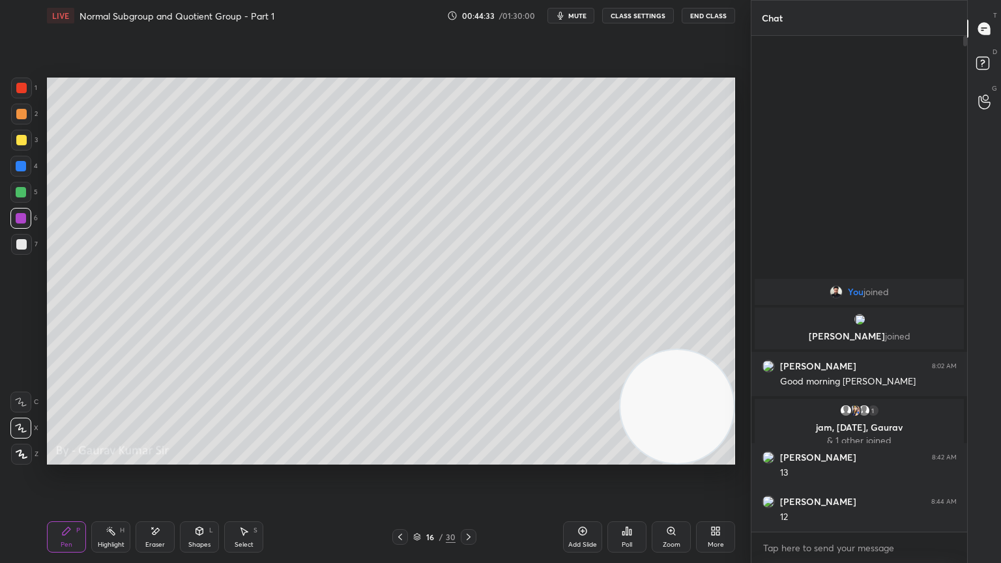
click at [158, 458] on div "Eraser" at bounding box center [155, 537] width 39 height 31
click at [70, 458] on div "Pen" at bounding box center [67, 545] width 12 height 7
click at [150, 458] on icon at bounding box center [155, 531] width 10 height 11
click at [65, 458] on div "Pen P" at bounding box center [66, 537] width 39 height 31
click at [471, 458] on icon at bounding box center [469, 537] width 10 height 10
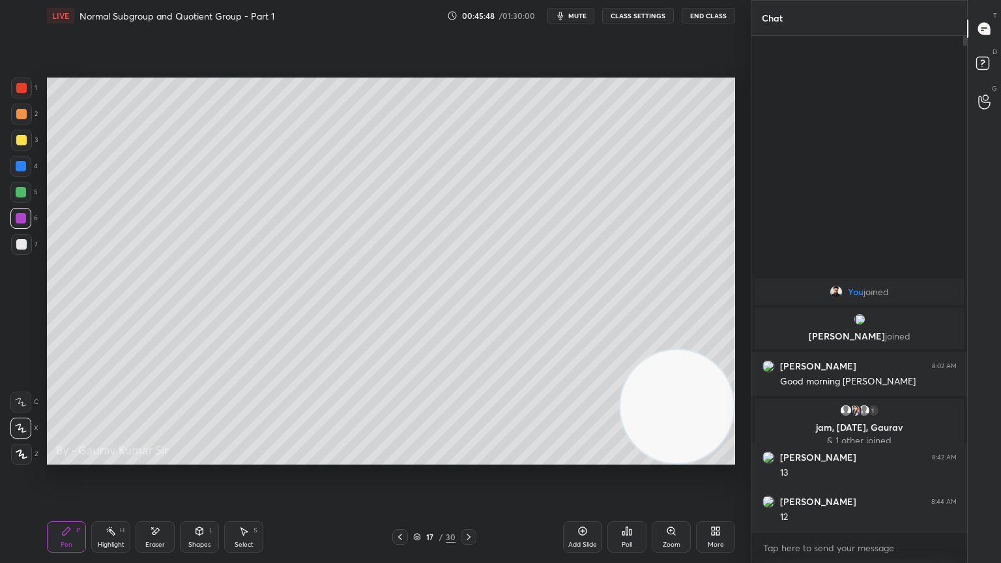
click at [16, 113] on div at bounding box center [21, 114] width 10 height 10
click at [400, 458] on icon at bounding box center [400, 537] width 10 height 10
click at [401, 458] on icon at bounding box center [400, 537] width 10 height 10
click at [467, 458] on icon at bounding box center [469, 537] width 10 height 10
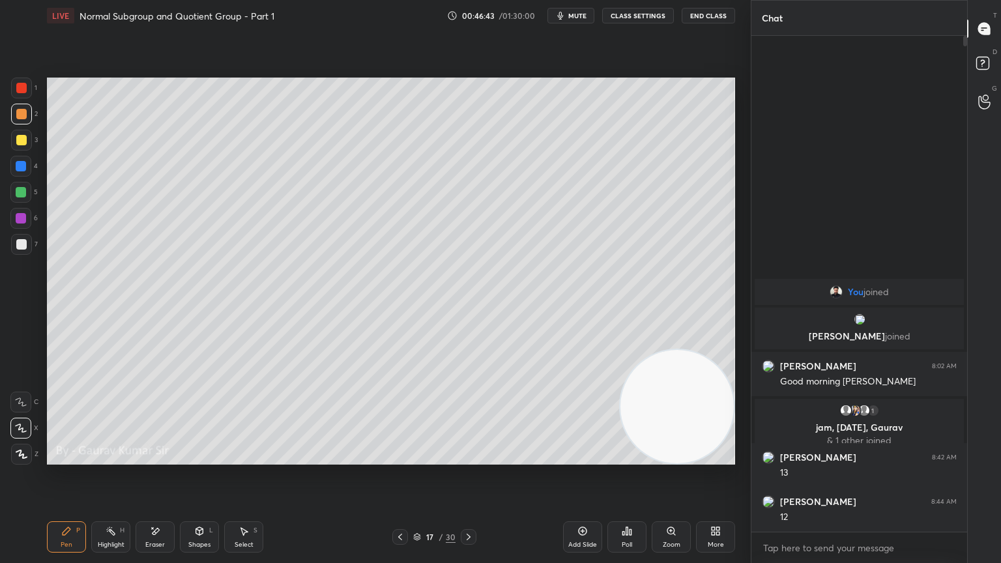
click at [18, 219] on div at bounding box center [21, 218] width 10 height 10
click at [153, 458] on div "Eraser" at bounding box center [155, 537] width 39 height 31
click at [56, 458] on div "Pen P" at bounding box center [66, 537] width 39 height 31
click at [576, 458] on div "Setting up your live class Poll for secs No correct answer Start poll" at bounding box center [391, 271] width 699 height 480
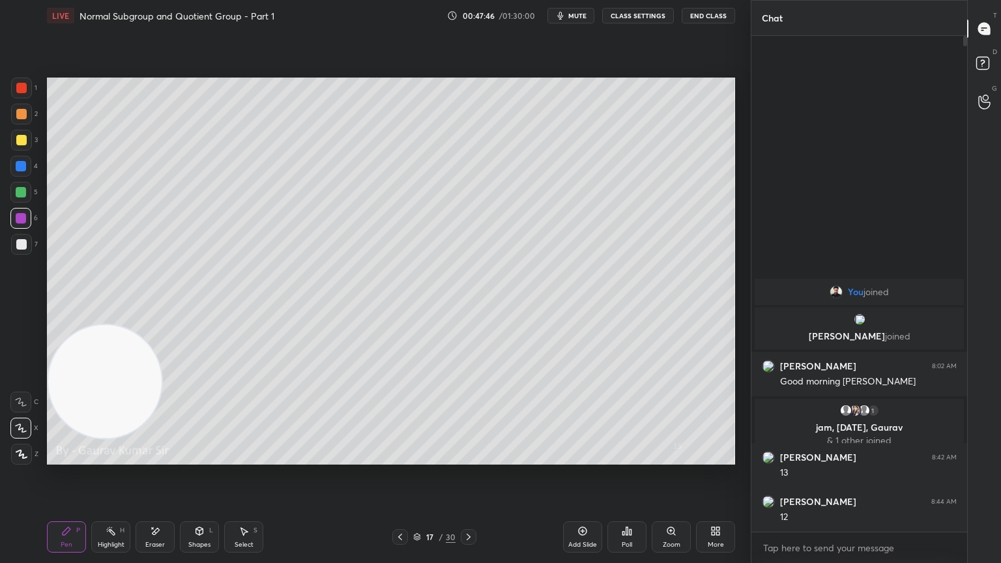
click at [147, 458] on div "Eraser" at bounding box center [155, 537] width 39 height 31
click at [74, 458] on div "Pen P" at bounding box center [66, 537] width 39 height 31
click at [162, 458] on div "Eraser" at bounding box center [155, 545] width 20 height 7
click at [74, 458] on div "Pen P" at bounding box center [66, 537] width 39 height 31
click at [20, 195] on div at bounding box center [21, 192] width 10 height 10
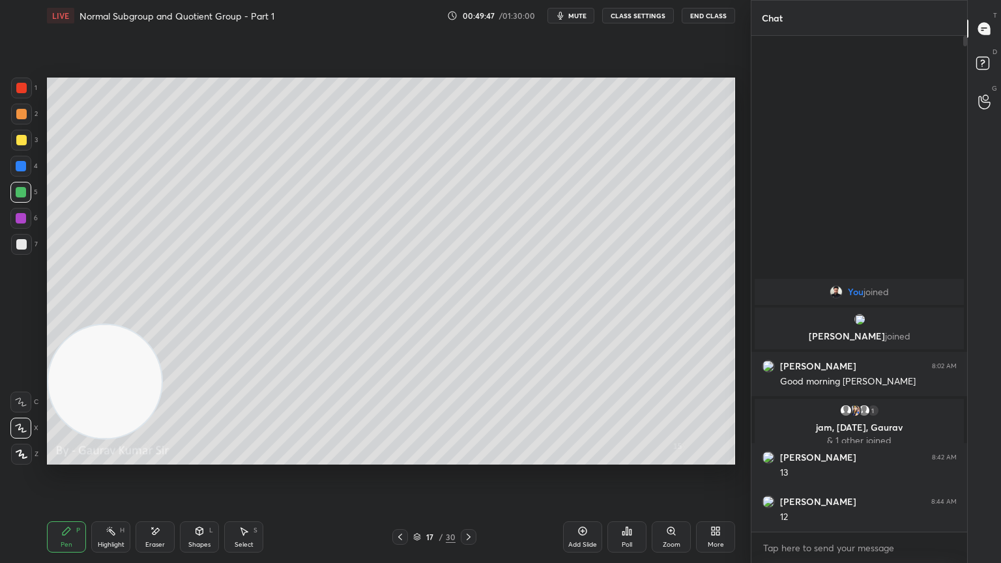
click at [472, 458] on icon at bounding box center [469, 537] width 10 height 10
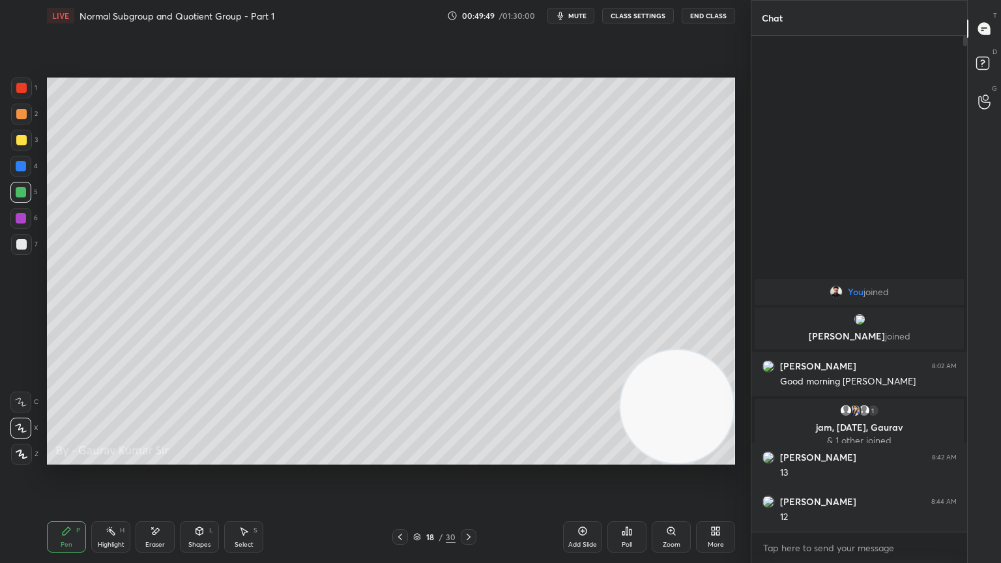
click at [17, 91] on div at bounding box center [21, 88] width 10 height 10
click at [23, 195] on div at bounding box center [21, 192] width 10 height 10
click at [661, 350] on video at bounding box center [677, 406] width 113 height 113
click at [23, 216] on div at bounding box center [21, 218] width 10 height 10
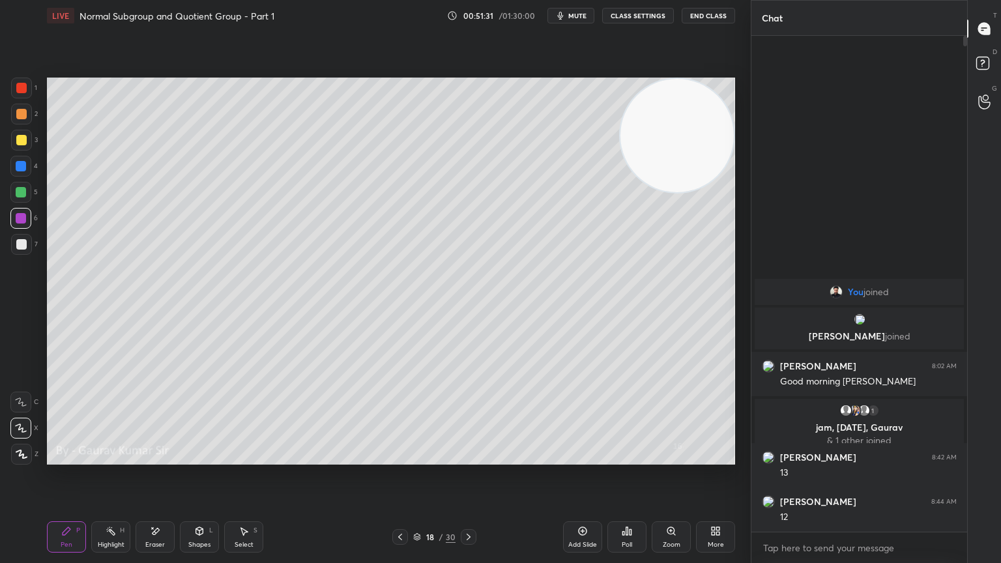
click at [696, 458] on div "Add Slide Poll Zoom More" at bounding box center [649, 537] width 172 height 73
click at [163, 458] on div "Eraser" at bounding box center [155, 537] width 39 height 31
click at [55, 458] on div "Pen P" at bounding box center [66, 537] width 39 height 31
click at [469, 458] on icon at bounding box center [469, 537] width 4 height 7
click at [23, 141] on div at bounding box center [21, 140] width 10 height 10
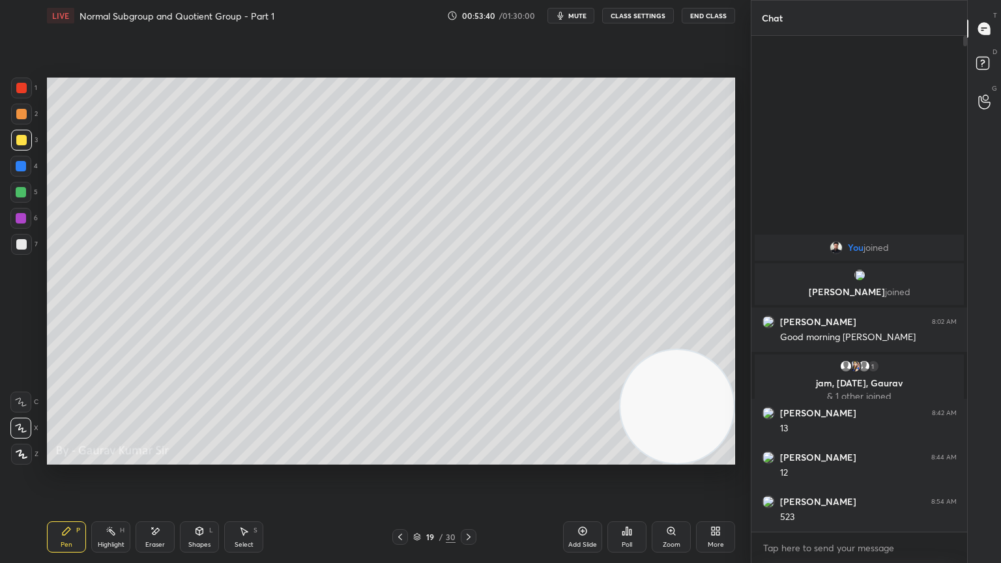
click at [21, 190] on div at bounding box center [21, 192] width 10 height 10
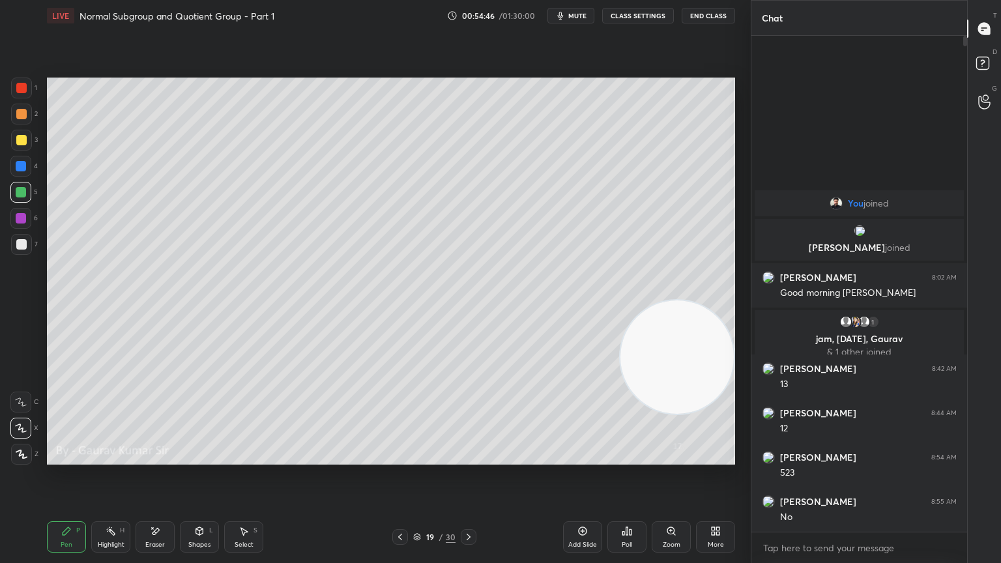
click at [18, 137] on div at bounding box center [21, 140] width 10 height 10
click at [397, 458] on icon at bounding box center [400, 537] width 10 height 10
click at [20, 89] on div at bounding box center [21, 88] width 10 height 10
click at [158, 458] on div "Eraser" at bounding box center [155, 537] width 39 height 31
click at [63, 458] on div "Pen P" at bounding box center [66, 537] width 39 height 31
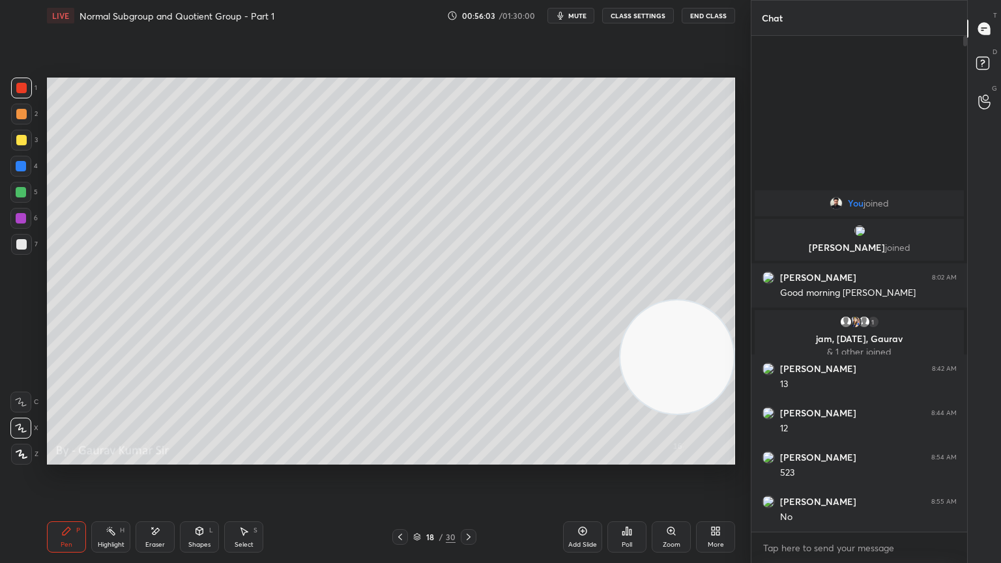
click at [471, 458] on icon at bounding box center [469, 537] width 10 height 10
click at [467, 458] on icon at bounding box center [469, 537] width 10 height 10
click at [18, 141] on div at bounding box center [21, 140] width 10 height 10
click at [22, 190] on div at bounding box center [21, 192] width 10 height 10
click at [164, 458] on div "Eraser" at bounding box center [155, 537] width 39 height 31
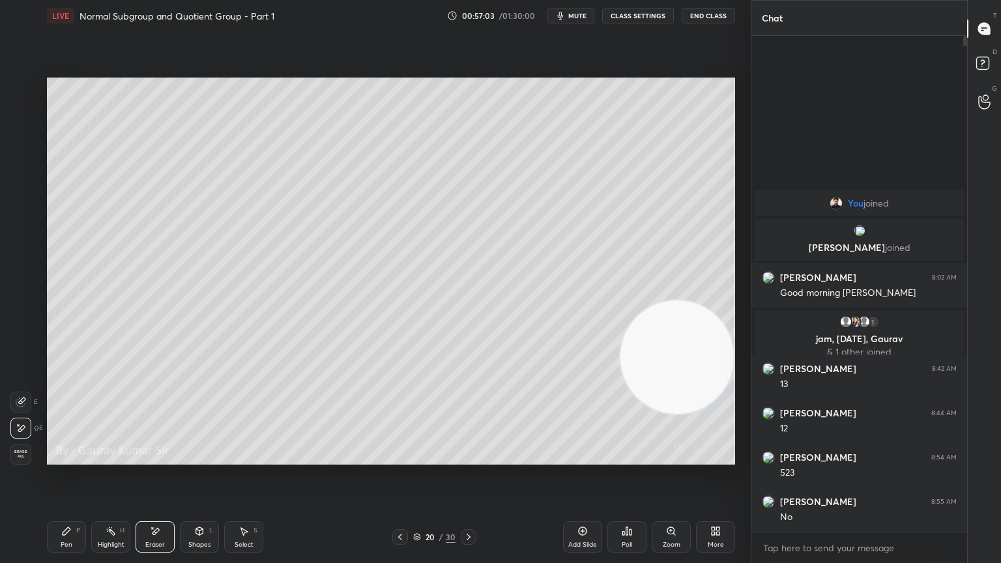
click at [70, 458] on div "Pen P" at bounding box center [66, 537] width 39 height 31
click at [21, 220] on div at bounding box center [21, 218] width 10 height 10
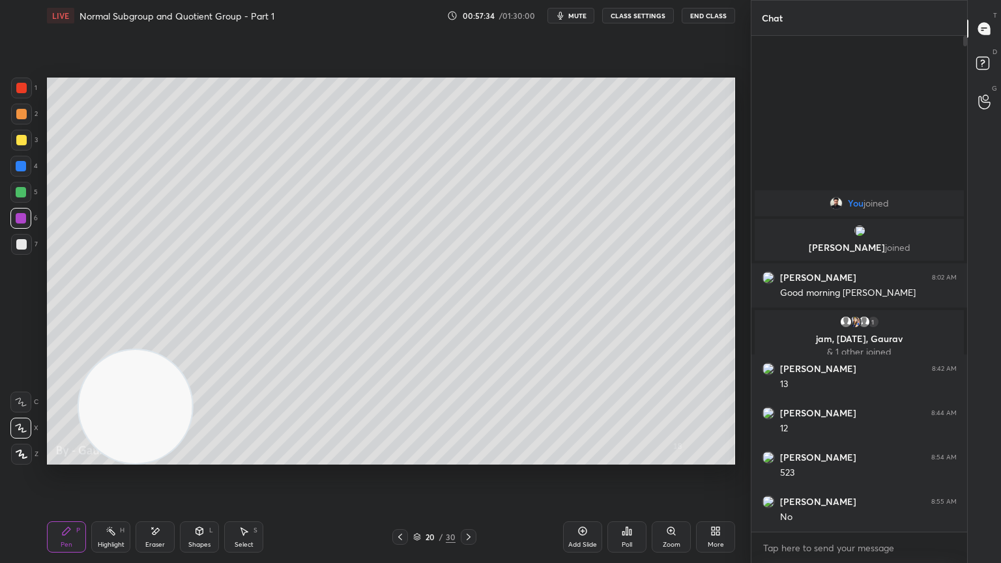
click at [21, 192] on div at bounding box center [21, 192] width 10 height 10
click at [149, 458] on div "Eraser" at bounding box center [155, 537] width 39 height 31
click at [77, 458] on div "Pen P" at bounding box center [66, 537] width 39 height 31
click at [20, 114] on div at bounding box center [21, 114] width 10 height 10
click at [471, 458] on icon at bounding box center [469, 537] width 10 height 10
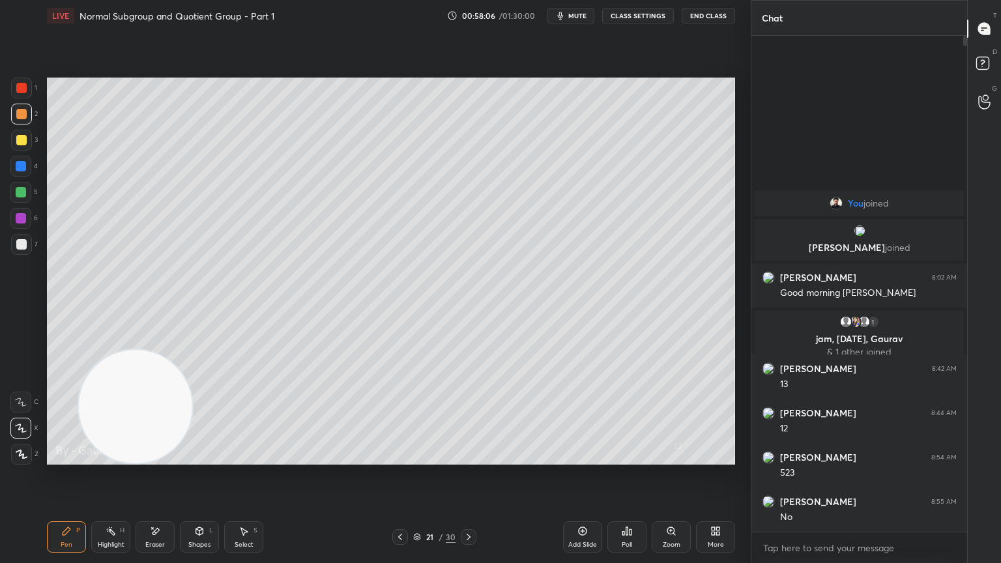
click at [400, 458] on icon at bounding box center [400, 537] width 10 height 10
click at [22, 244] on div at bounding box center [21, 244] width 10 height 10
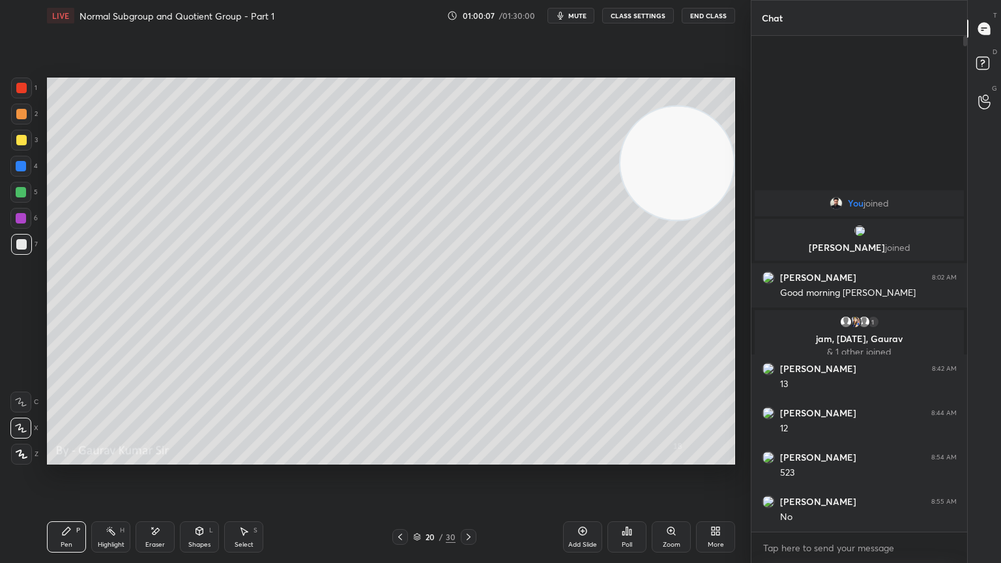
click at [468, 458] on icon at bounding box center [469, 537] width 10 height 10
click at [23, 141] on div at bounding box center [21, 140] width 10 height 10
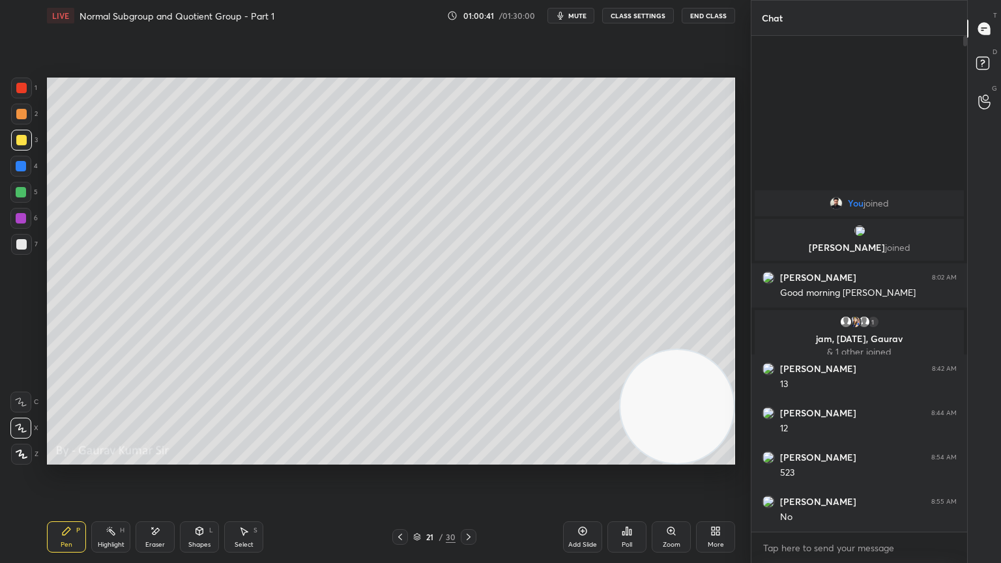
click at [21, 218] on div at bounding box center [21, 218] width 10 height 10
click at [17, 190] on div at bounding box center [21, 192] width 10 height 10
click at [19, 115] on div at bounding box center [21, 114] width 10 height 10
click at [467, 458] on icon at bounding box center [469, 537] width 10 height 10
click at [23, 86] on div at bounding box center [21, 88] width 10 height 10
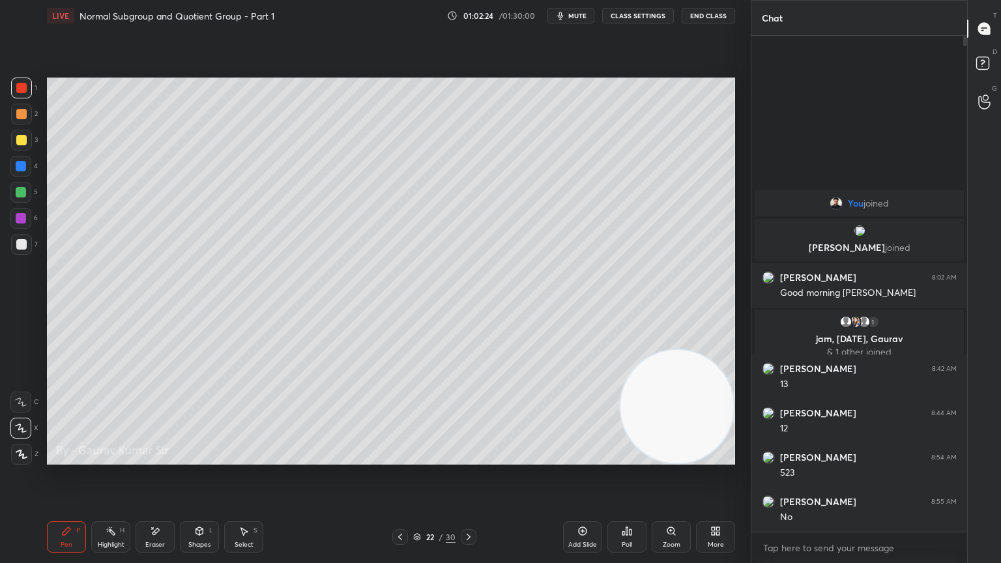
click at [163, 458] on div "Eraser" at bounding box center [155, 537] width 39 height 31
click at [67, 458] on div "Pen P" at bounding box center [66, 537] width 39 height 31
click at [151, 458] on div "Eraser" at bounding box center [155, 545] width 20 height 7
click at [78, 458] on div "P" at bounding box center [78, 530] width 4 height 7
click at [159, 458] on div "Eraser" at bounding box center [155, 545] width 20 height 7
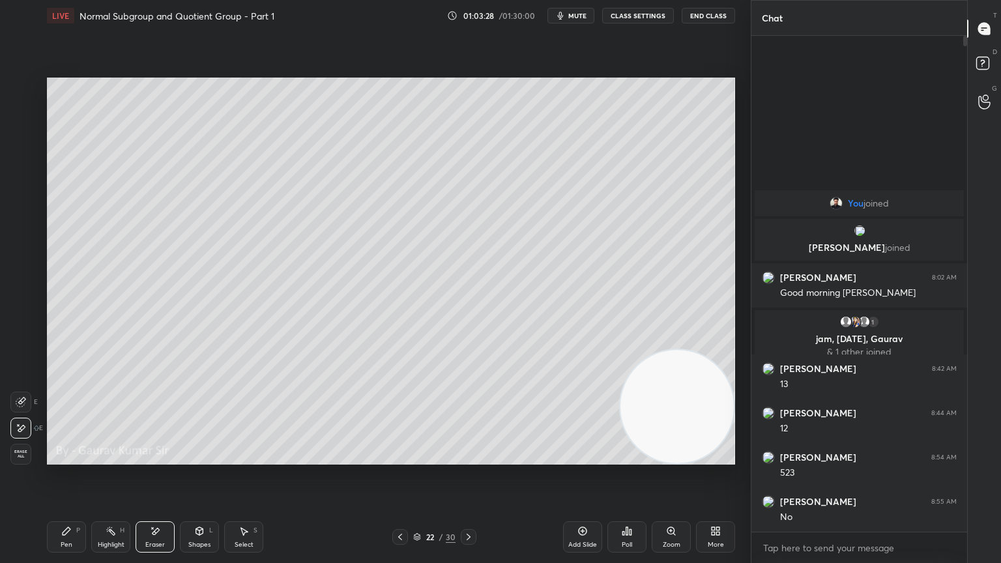
click at [66, 458] on div "Pen P" at bounding box center [66, 537] width 39 height 31
click at [458, 458] on div "Setting up your live class Poll for secs No correct answer Start poll" at bounding box center [391, 271] width 699 height 480
click at [701, 458] on div "Add Slide Poll Zoom More" at bounding box center [649, 537] width 172 height 73
click at [23, 218] on div at bounding box center [21, 218] width 10 height 10
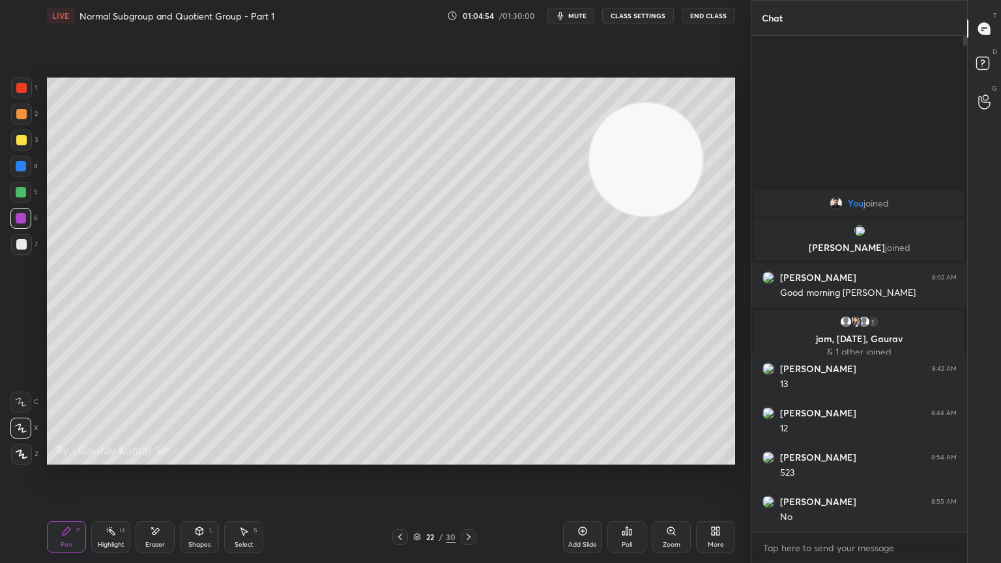
click at [400, 458] on icon at bounding box center [400, 537] width 10 height 10
click at [18, 246] on div at bounding box center [21, 244] width 10 height 10
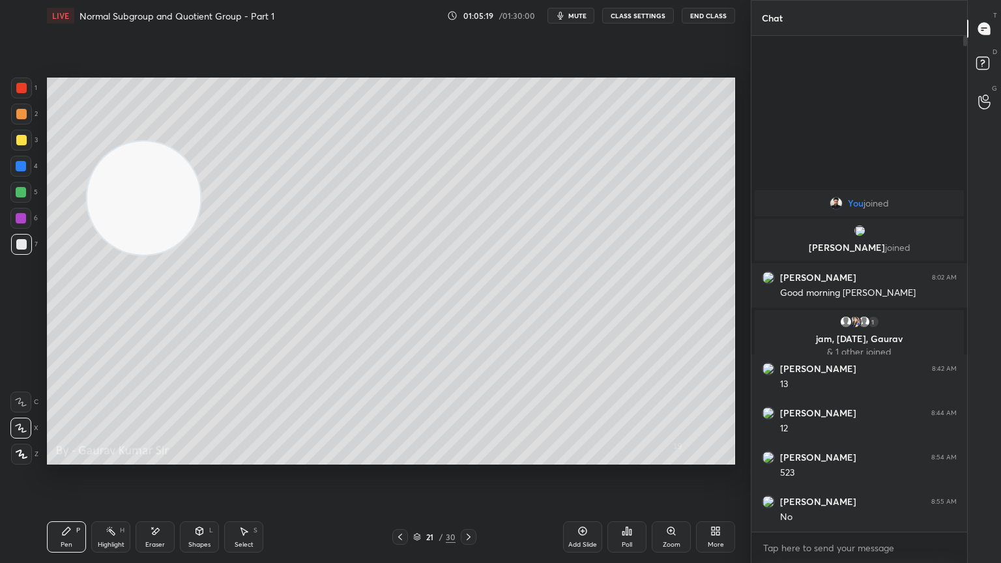
click at [514, 458] on div "Setting up your live class Poll for secs No correct answer Start poll" at bounding box center [391, 271] width 699 height 480
click at [164, 458] on div "Eraser" at bounding box center [155, 545] width 20 height 7
click at [64, 458] on div "Pen P" at bounding box center [66, 537] width 39 height 31
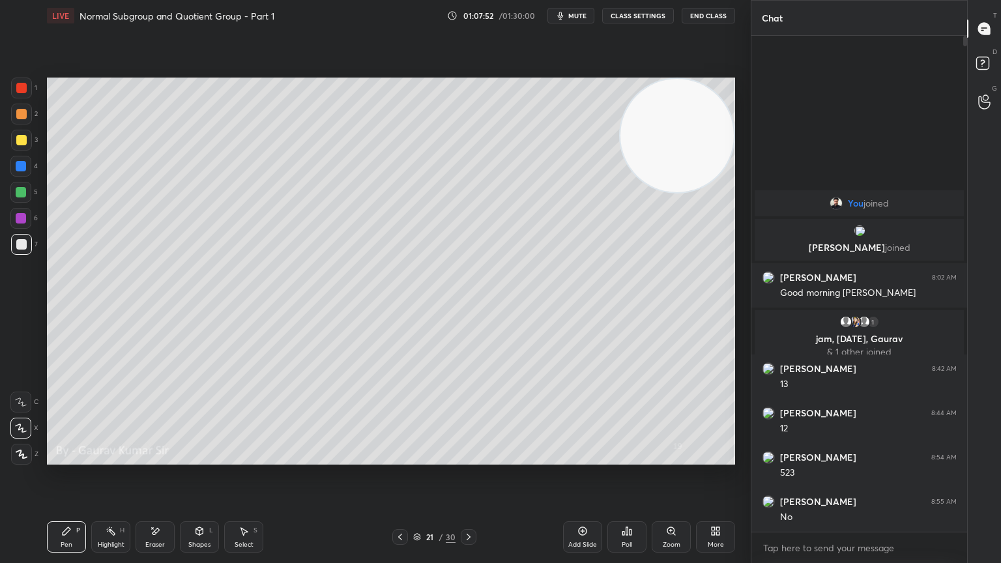
click at [465, 458] on icon at bounding box center [469, 537] width 10 height 10
click at [473, 458] on icon at bounding box center [469, 537] width 10 height 10
click at [19, 117] on div at bounding box center [21, 114] width 10 height 10
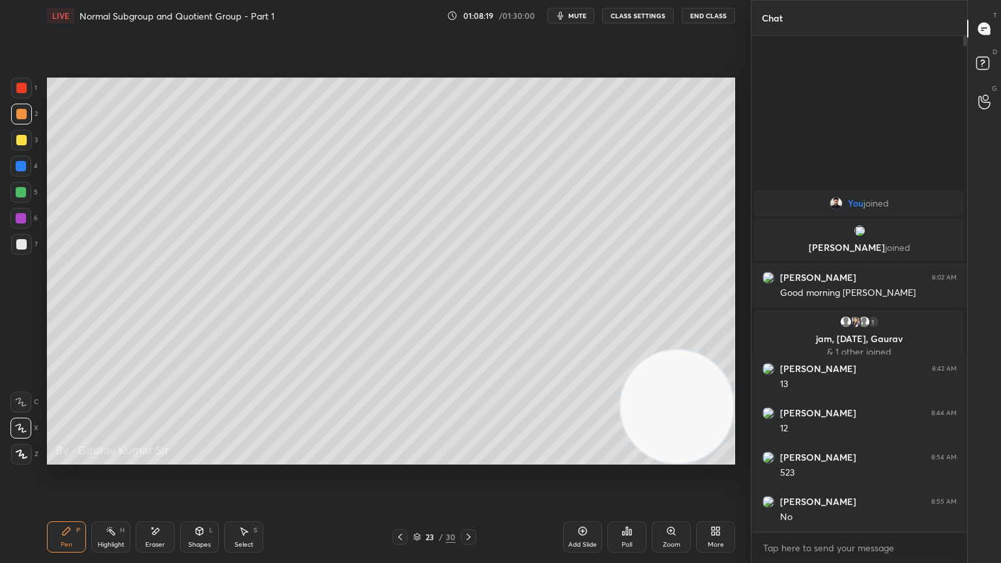
click at [153, 458] on div "Eraser" at bounding box center [155, 537] width 39 height 31
click at [65, 458] on div "Pen" at bounding box center [67, 545] width 12 height 7
click at [21, 246] on div at bounding box center [21, 244] width 10 height 10
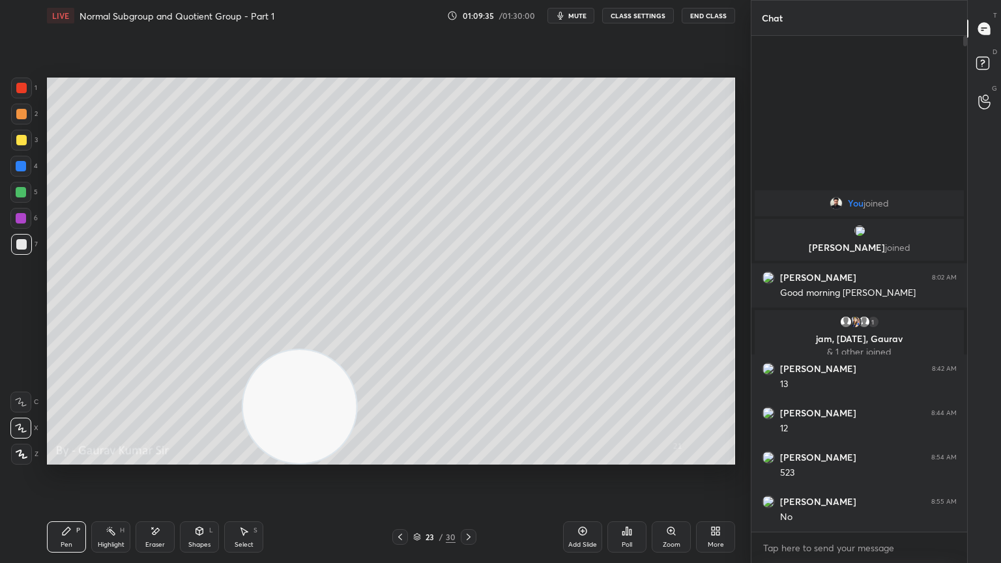
click at [618, 458] on div "Poll" at bounding box center [627, 537] width 39 height 31
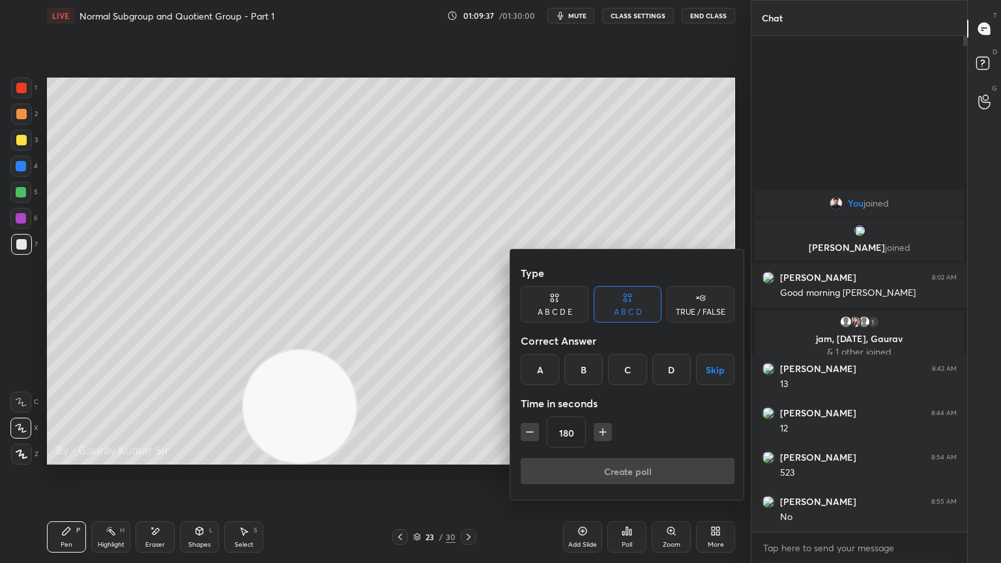
click at [720, 378] on button "Skip" at bounding box center [715, 369] width 38 height 31
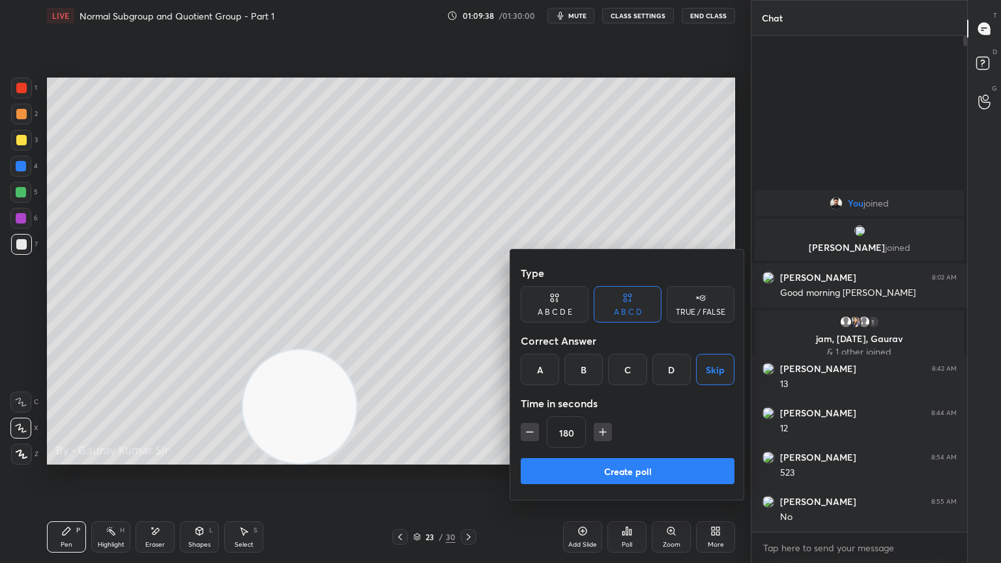
click at [633, 458] on button "Create poll" at bounding box center [628, 471] width 214 height 26
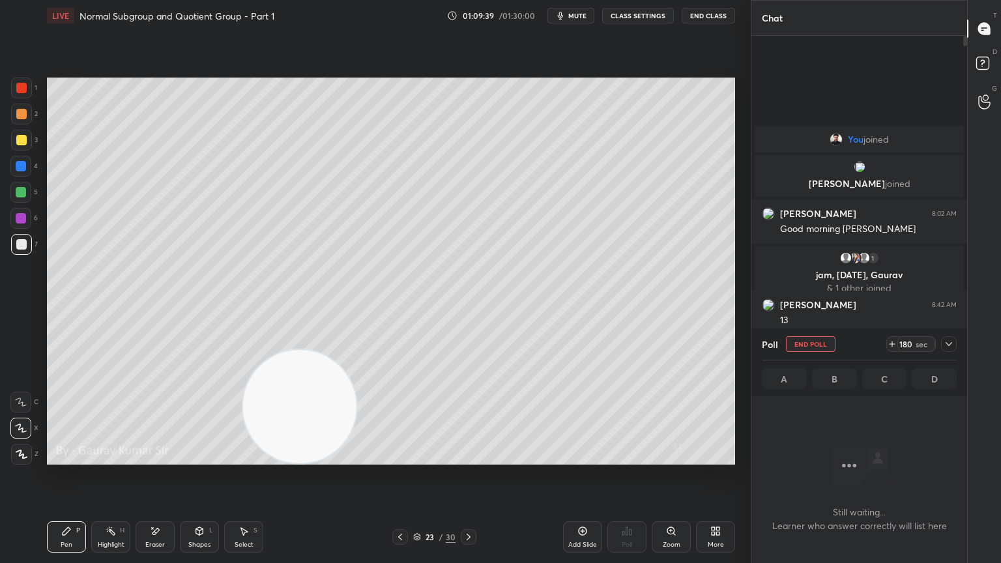
scroll to position [5, 4]
click at [951, 346] on icon at bounding box center [949, 344] width 10 height 10
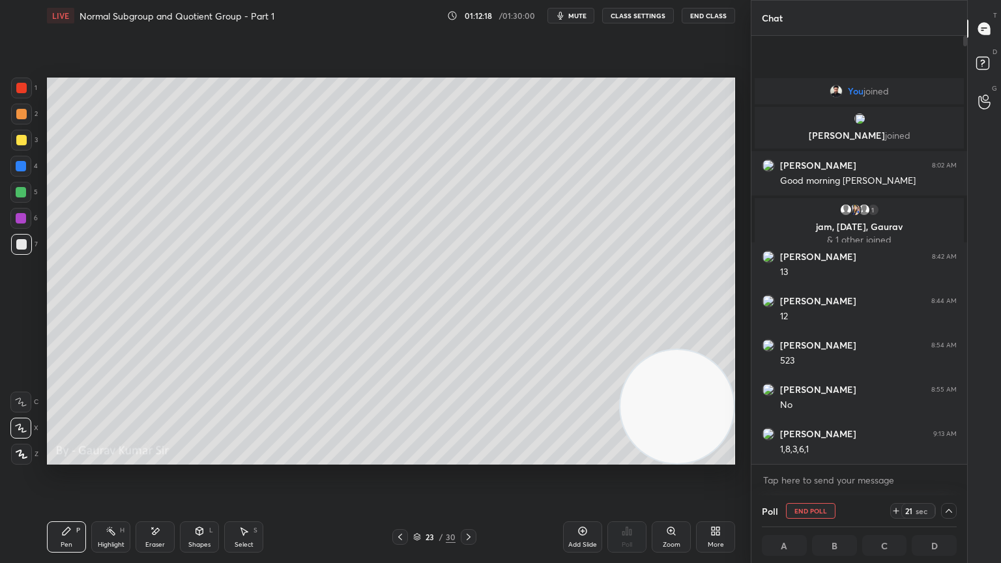
click at [19, 220] on div at bounding box center [21, 218] width 10 height 10
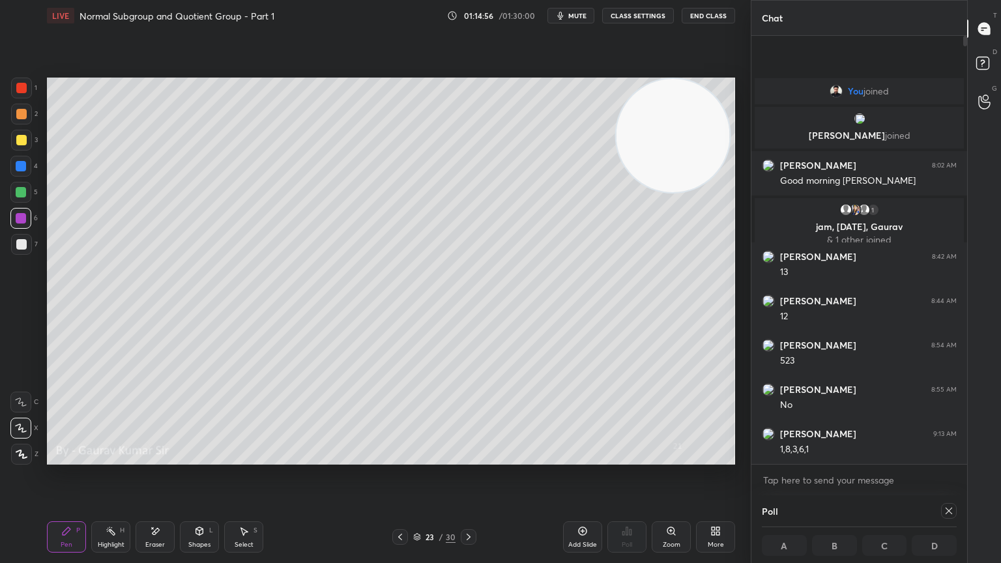
click at [951, 458] on icon at bounding box center [949, 511] width 10 height 10
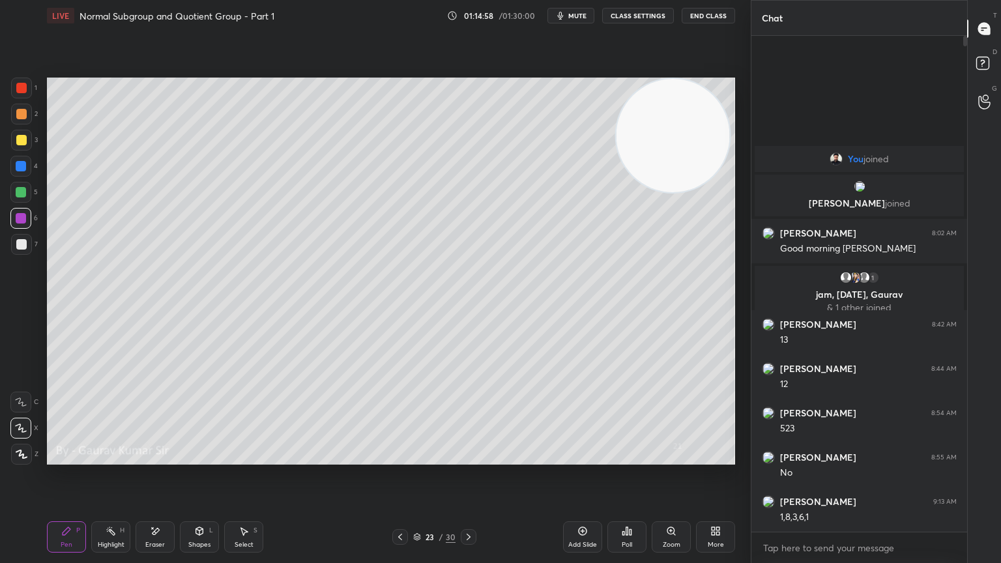
click at [715, 22] on button "End Class" at bounding box center [708, 16] width 53 height 16
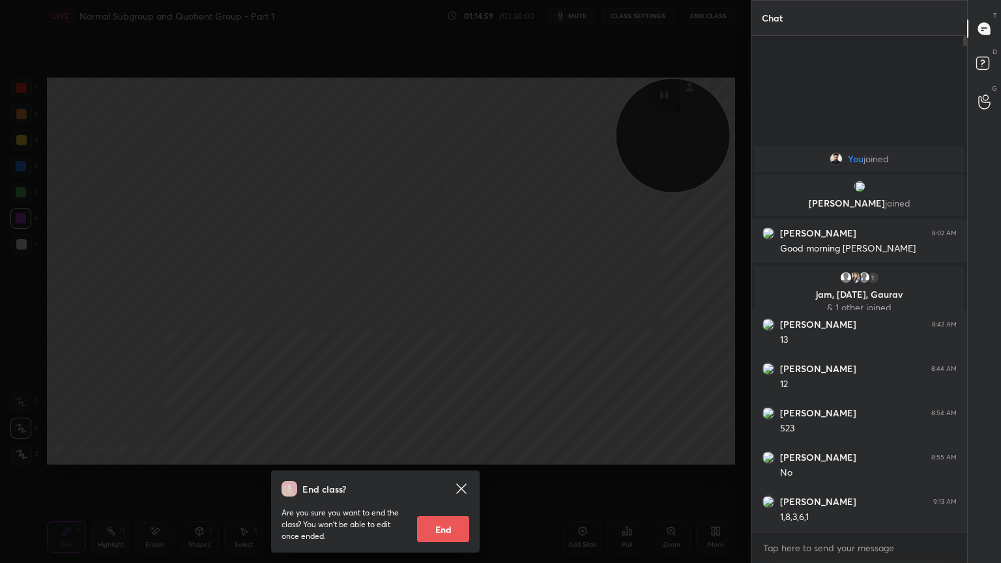
click at [438, 458] on button "End" at bounding box center [443, 529] width 52 height 26
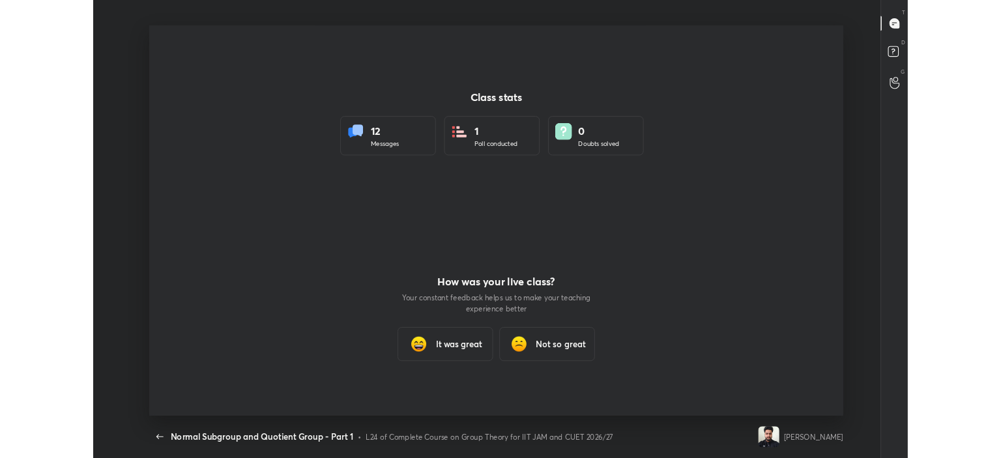
scroll to position [64714, 64203]
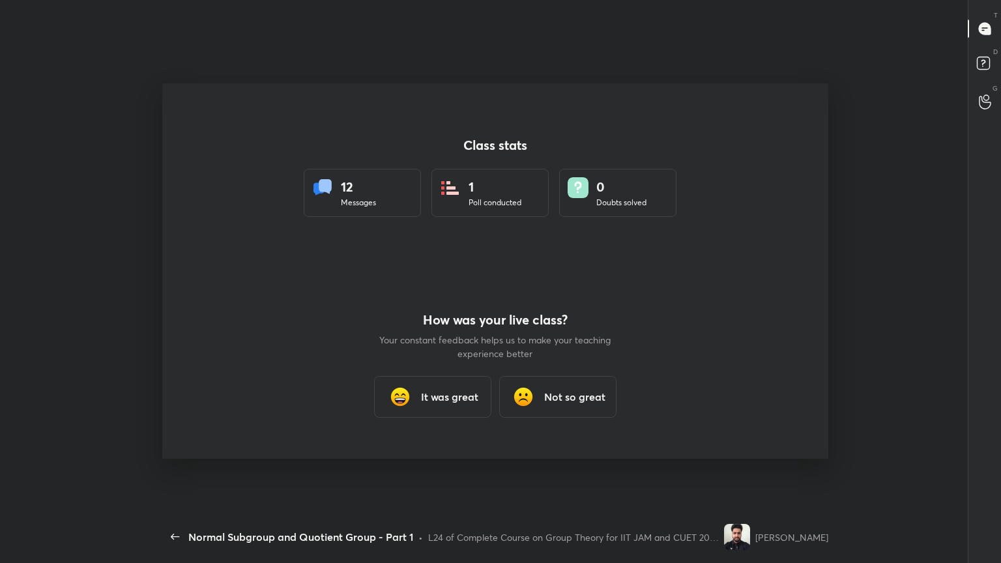
type textarea "x"
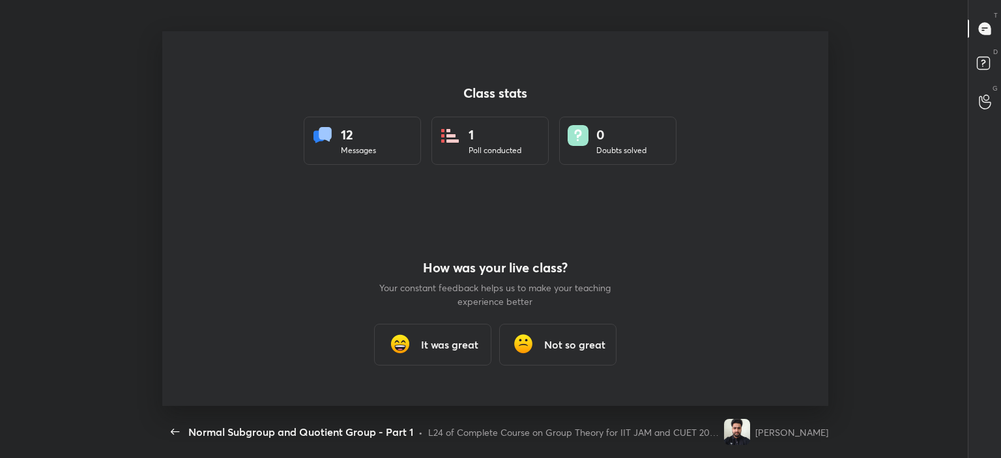
scroll to position [64818, 64203]
